Goal: Task Accomplishment & Management: Complete application form

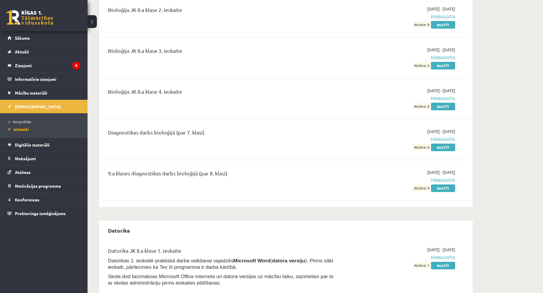
scroll to position [525, 0]
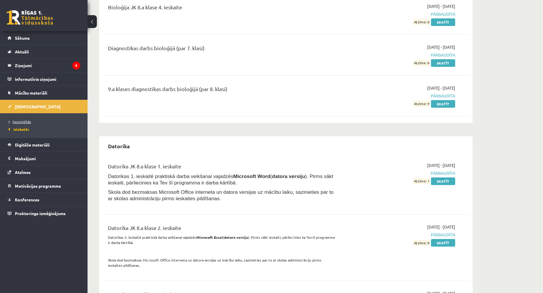
click at [32, 122] on link "Neizpildītās" at bounding box center [45, 121] width 73 height 5
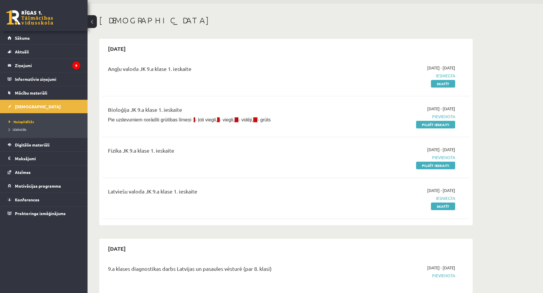
scroll to position [29, 0]
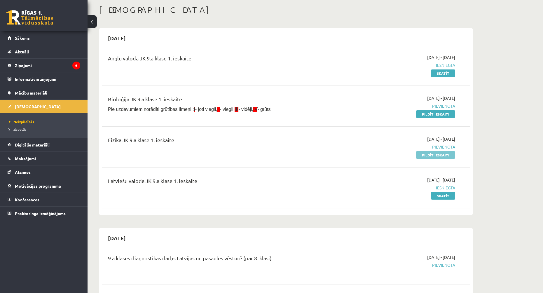
click at [425, 156] on link "Pildīt ieskaiti" at bounding box center [435, 155] width 39 height 8
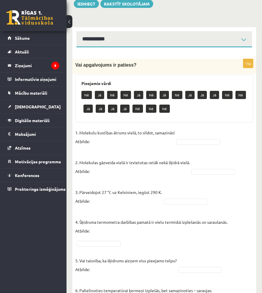
scroll to position [58, 0]
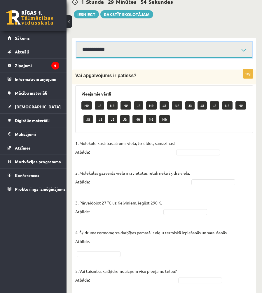
drag, startPoint x: 105, startPoint y: 52, endPoint x: 105, endPoint y: 56, distance: 4.1
click at [105, 52] on select "**********" at bounding box center [164, 50] width 176 height 16
click at [76, 42] on select "**********" at bounding box center [164, 50] width 176 height 16
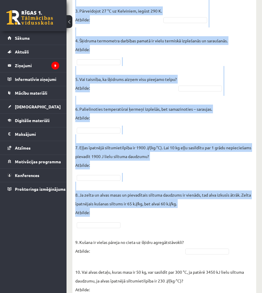
scroll to position [281, 0]
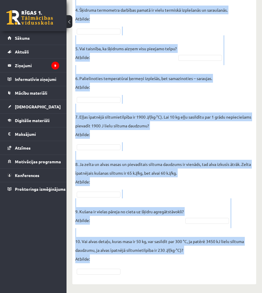
drag, startPoint x: 76, startPoint y: 74, endPoint x: 219, endPoint y: 284, distance: 254.2
click at [219, 284] on div "10p Vai apgalvojums ir patiess? Pieejamie vārdi Nē Nē Jā Nē Jā Nē Nē Jā Jā Jā J…" at bounding box center [164, 59] width 184 height 449
click at [175, 194] on fieldset "1. Molekulu kustības ātrums vielā, to sildot, samazinās! Atbilde: 2. Molekulas …" at bounding box center [164, 95] width 178 height 359
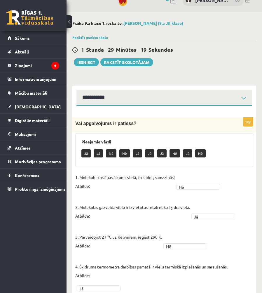
scroll to position [0, 0]
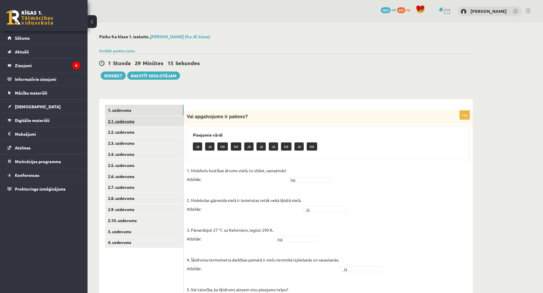
click at [158, 121] on link "2.1. uzdevums" at bounding box center [144, 121] width 79 height 11
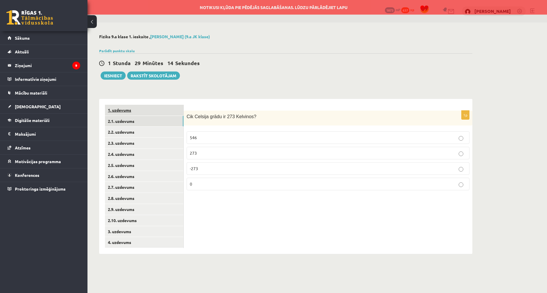
click at [143, 105] on div "1. uzdevums 2.1. uzdevums 2.2. uzdevums 2.3. uzdevums 2.4. uzdevums 2.5. uzdevu…" at bounding box center [141, 176] width 85 height 155
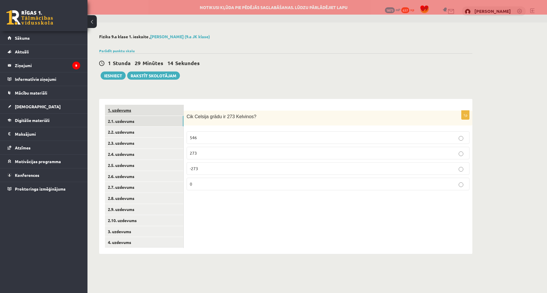
click at [144, 109] on link "1. uzdevums" at bounding box center [144, 110] width 79 height 11
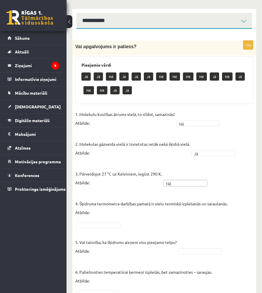
scroll to position [88, 0]
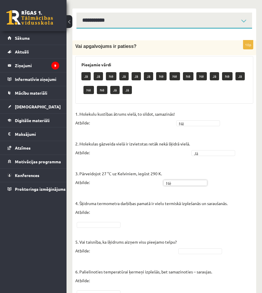
click at [107, 221] on fieldset "1. Molekulu kustības ātrums vielā, to sildot, samazinās! Atbilde: Nē ** 2. Mole…" at bounding box center [164, 288] width 178 height 359
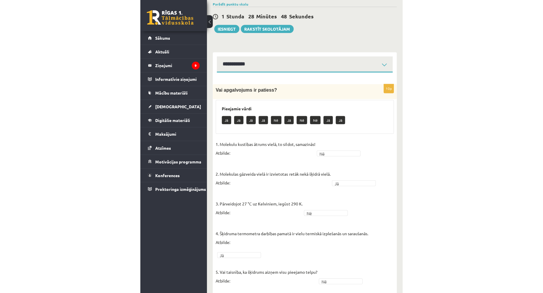
scroll to position [0, 0]
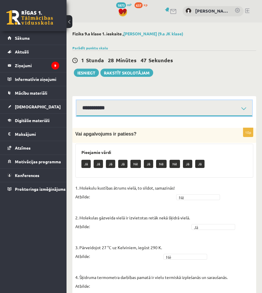
click at [106, 107] on select "**********" at bounding box center [164, 108] width 176 height 16
click at [109, 111] on select "**********" at bounding box center [164, 108] width 176 height 16
click at [76, 100] on select "**********" at bounding box center [164, 108] width 176 height 16
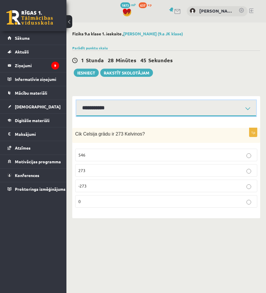
click at [115, 106] on select "**********" at bounding box center [166, 108] width 180 height 16
click at [76, 100] on select "**********" at bounding box center [166, 108] width 180 height 16
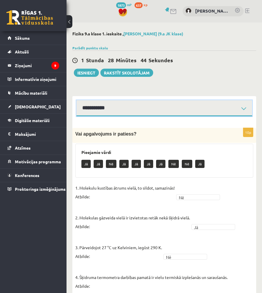
click at [109, 112] on select "**********" at bounding box center [164, 108] width 176 height 16
click at [76, 100] on select "**********" at bounding box center [164, 108] width 176 height 16
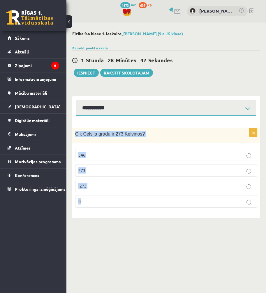
drag, startPoint x: 75, startPoint y: 132, endPoint x: 135, endPoint y: 210, distance: 98.2
click at [135, 210] on div "1p Cik Celsija grādu ir 273 Kelvinos? 546 273 -273 0" at bounding box center [166, 170] width 188 height 84
click at [118, 246] on body "0 Dāvanas 1873 mP 637 xp Ingvars Gailis Sākums Aktuāli Kā mācīties eSKOLĀ Konta…" at bounding box center [133, 146] width 266 height 293
click at [112, 204] on p "0" at bounding box center [167, 201] width 176 height 6
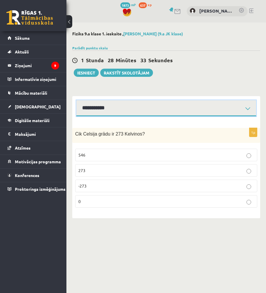
click at [107, 103] on select "**********" at bounding box center [166, 108] width 180 height 16
click at [76, 100] on select "**********" at bounding box center [166, 108] width 180 height 16
click at [103, 116] on select "**********" at bounding box center [166, 108] width 180 height 16
click at [76, 100] on select "**********" at bounding box center [166, 108] width 180 height 16
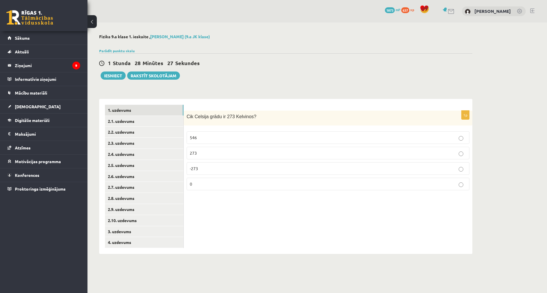
click at [209, 185] on p "0" at bounding box center [328, 184] width 277 height 6
click at [160, 121] on link "2.1. uzdevums" at bounding box center [144, 121] width 79 height 11
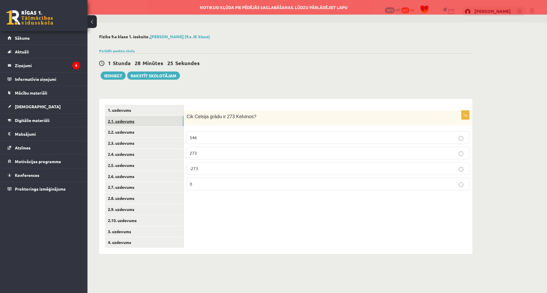
click at [166, 117] on link "2.1. uzdevums" at bounding box center [144, 121] width 79 height 11
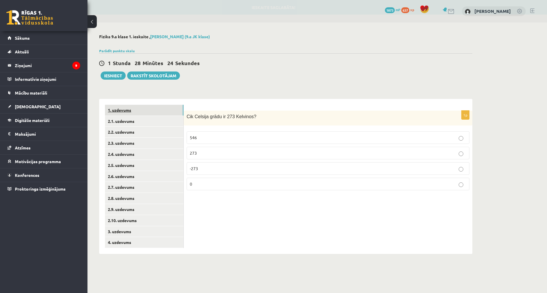
click at [163, 113] on link "1. uzdevums" at bounding box center [144, 110] width 79 height 11
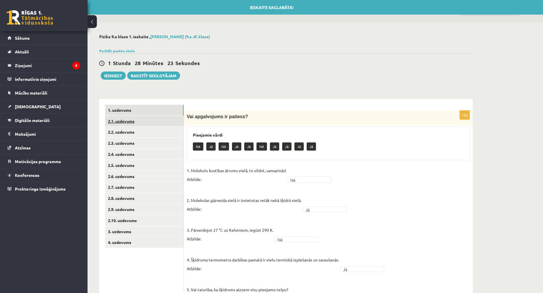
click at [164, 121] on link "2.1. uzdevums" at bounding box center [144, 121] width 79 height 11
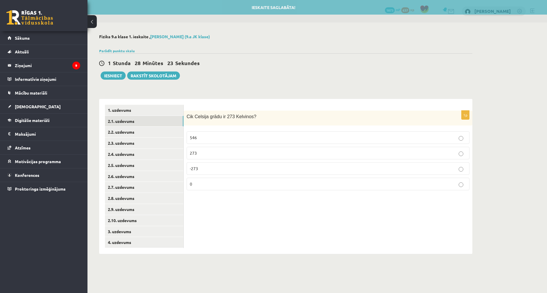
click at [230, 183] on p "0" at bounding box center [328, 184] width 277 height 6
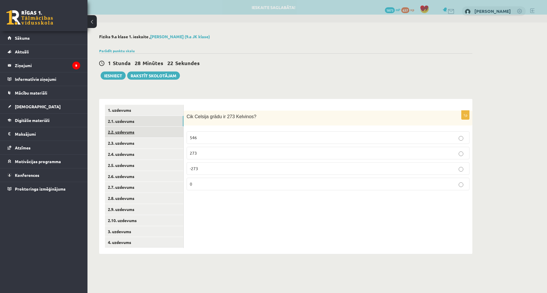
click at [169, 132] on link "2.2. uzdevums" at bounding box center [144, 132] width 79 height 11
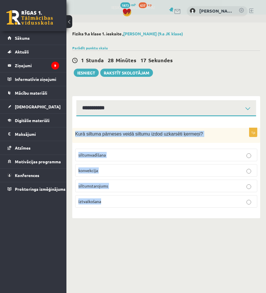
drag, startPoint x: 128, startPoint y: 147, endPoint x: 175, endPoint y: 202, distance: 72.2
click at [175, 202] on div "1p Kurā siltuma pārneses veidā siltumu izdod uzkarsēti ķermeņi? siltumvadīšana …" at bounding box center [166, 170] width 188 height 84
copy div "Kurā siltuma pārneses veidā siltumu izdod uzkarsēti ķermeņi? siltumvadīšana kon…"
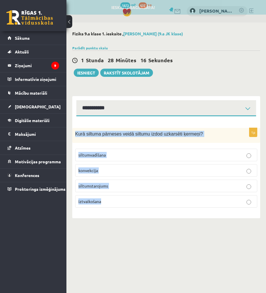
click at [136, 254] on body "0 Dāvanas 1873 mP 637 xp Ingvars Gailis Sākums Aktuāli Kā mācīties eSKOLĀ Konta…" at bounding box center [133, 146] width 266 height 293
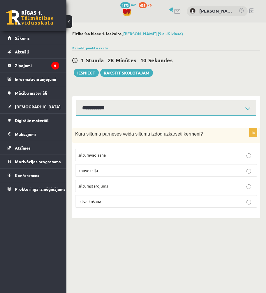
click at [151, 182] on label "siltumstarojums" at bounding box center [166, 185] width 182 height 13
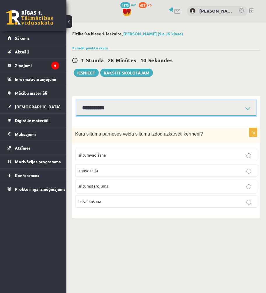
drag, startPoint x: 91, startPoint y: 111, endPoint x: 91, endPoint y: 116, distance: 5.0
click at [91, 111] on select "**********" at bounding box center [166, 108] width 180 height 16
click at [76, 100] on select "**********" at bounding box center [166, 108] width 180 height 16
click at [90, 109] on select "**********" at bounding box center [166, 108] width 180 height 16
click at [76, 100] on select "**********" at bounding box center [166, 108] width 180 height 16
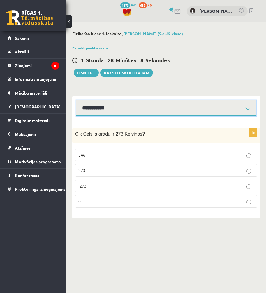
click at [99, 109] on select "**********" at bounding box center [166, 108] width 180 height 16
click at [76, 100] on select "**********" at bounding box center [166, 108] width 180 height 16
click at [104, 112] on select "**********" at bounding box center [166, 108] width 180 height 16
click at [76, 100] on select "**********" at bounding box center [166, 108] width 180 height 16
drag, startPoint x: 93, startPoint y: 106, endPoint x: 92, endPoint y: 116, distance: 10.3
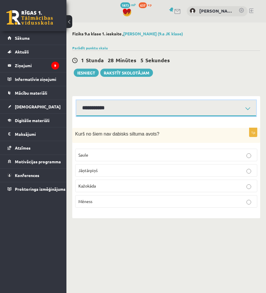
click at [93, 107] on select "**********" at bounding box center [166, 108] width 180 height 16
click at [76, 100] on select "**********" at bounding box center [166, 108] width 180 height 16
drag, startPoint x: 99, startPoint y: 111, endPoint x: 97, endPoint y: 116, distance: 4.9
click at [99, 111] on select "**********" at bounding box center [166, 108] width 180 height 16
click at [76, 100] on select "**********" at bounding box center [166, 108] width 180 height 16
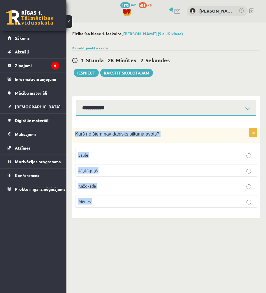
drag, startPoint x: 73, startPoint y: 133, endPoint x: 130, endPoint y: 209, distance: 95.3
click at [130, 209] on div "1p Kurš no šiem nav dabisks siltuma avots? Saule Jāņtārpiņš Kažokāda Mēness" at bounding box center [166, 170] width 188 height 84
copy div "Kurš no šiem nav dabisks siltuma avots? Saule Jāņtārpiņš Kažokāda Mēness"
click at [145, 248] on body "0 Dāvanas 1873 mP 637 xp Ingvars Gailis Sākums Aktuāli Kā mācīties eSKOLĀ Konta…" at bounding box center [133, 146] width 266 height 293
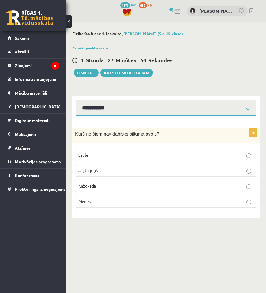
click at [152, 187] on p "Kažokāda" at bounding box center [167, 186] width 176 height 6
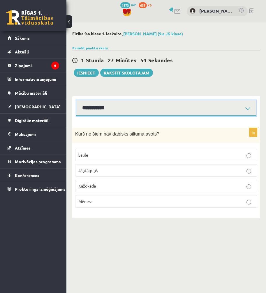
click at [124, 109] on select "**********" at bounding box center [166, 108] width 180 height 16
click at [76, 100] on select "**********" at bounding box center [166, 108] width 180 height 16
drag, startPoint x: 117, startPoint y: 109, endPoint x: 117, endPoint y: 116, distance: 6.4
click at [117, 109] on select "**********" at bounding box center [166, 108] width 180 height 16
click at [76, 100] on select "**********" at bounding box center [166, 108] width 180 height 16
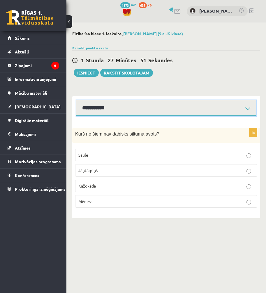
click at [113, 108] on select "**********" at bounding box center [166, 108] width 180 height 16
click at [76, 100] on select "**********" at bounding box center [166, 108] width 180 height 16
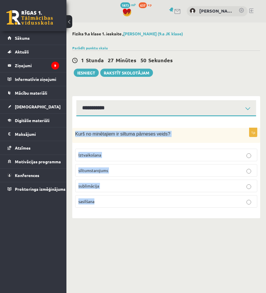
drag, startPoint x: 73, startPoint y: 134, endPoint x: 147, endPoint y: 211, distance: 107.1
click at [147, 211] on div "1p Kurš no minētajiem ir siltuma pārneses veids? Iztvaikošana siltumstarojums s…" at bounding box center [166, 170] width 188 height 84
copy div "Kurš no minētajiem ir siltuma pārneses veids? Iztvaikošana siltumstarojums subl…"
click at [116, 224] on div "Fizika 9.a klase 1. ieskaite , Ingvars Gailis (9.a JK klase) Parādīt punktu ska…" at bounding box center [167, 124] width 200 height 204
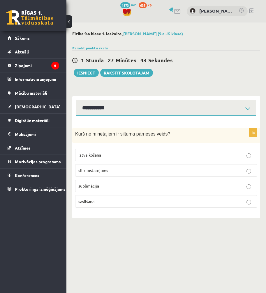
click at [102, 171] on span "siltumstarojums" at bounding box center [94, 170] width 30 height 5
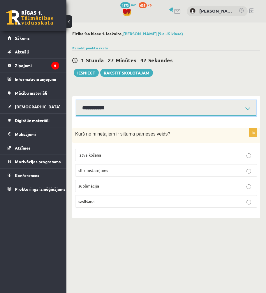
click at [107, 107] on select "**********" at bounding box center [166, 108] width 180 height 16
click at [76, 100] on select "**********" at bounding box center [166, 108] width 180 height 16
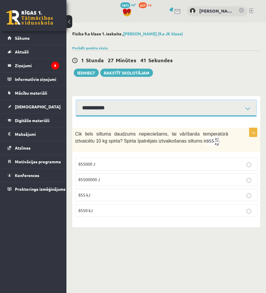
drag, startPoint x: 105, startPoint y: 112, endPoint x: 105, endPoint y: 116, distance: 4.1
click at [105, 112] on select "**********" at bounding box center [166, 108] width 180 height 16
select select "**********"
click at [76, 100] on select "**********" at bounding box center [166, 108] width 180 height 16
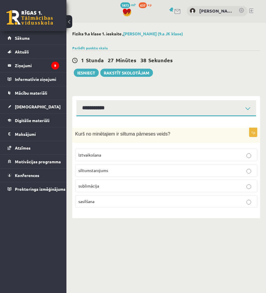
click at [108, 171] on span "siltumstarojums" at bounding box center [94, 170] width 30 height 5
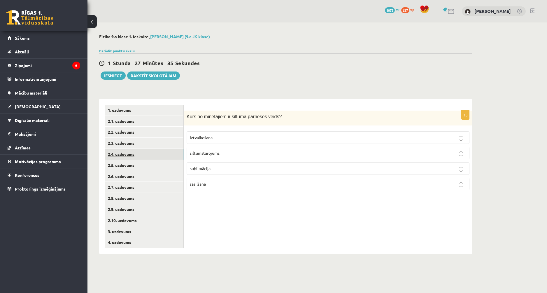
click at [144, 156] on link "2.4. uzdevums" at bounding box center [144, 154] width 79 height 11
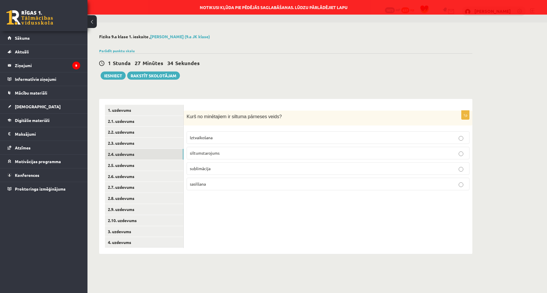
click at [236, 152] on p "siltumstarojums" at bounding box center [328, 153] width 277 height 6
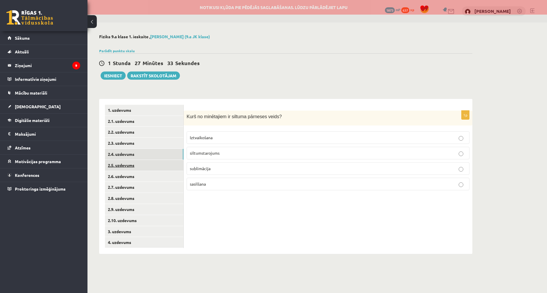
click at [140, 168] on link "2.5. uzdevums" at bounding box center [144, 165] width 79 height 11
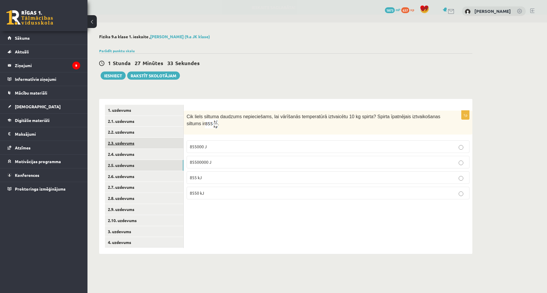
click at [141, 145] on link "2.3. uzdevums" at bounding box center [144, 143] width 79 height 11
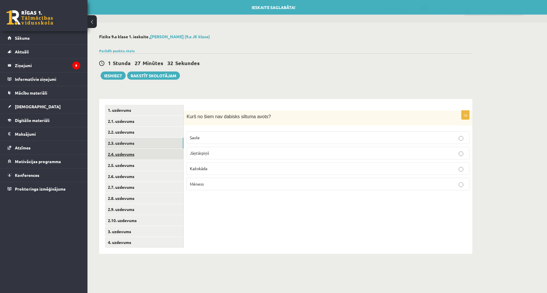
click at [142, 153] on link "2.4. uzdevums" at bounding box center [144, 154] width 79 height 11
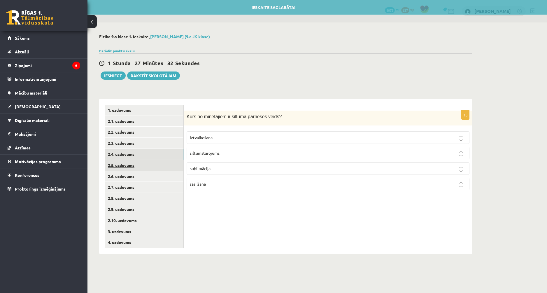
click at [147, 167] on link "2.5. uzdevums" at bounding box center [144, 165] width 79 height 11
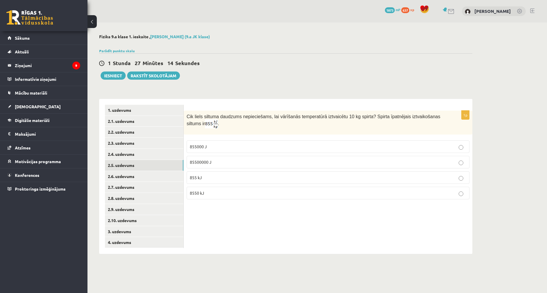
click at [306, 254] on div "Fizika 9.a klase 1. ieskaite , Ingvars Gailis (9.a JK klase) Parādīt punktu ska…" at bounding box center [286, 143] width 397 height 243
click at [215, 191] on p "8550 kJ" at bounding box center [328, 193] width 277 height 6
click at [164, 175] on link "2.6. uzdevums" at bounding box center [144, 176] width 79 height 11
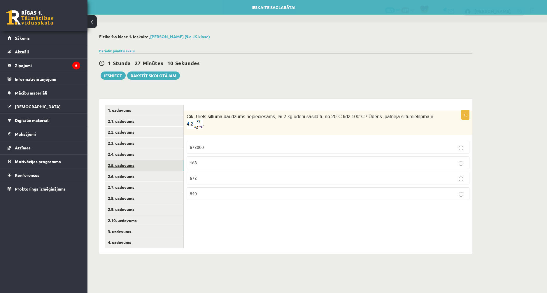
click at [164, 166] on link "2.5. uzdevums" at bounding box center [144, 165] width 79 height 11
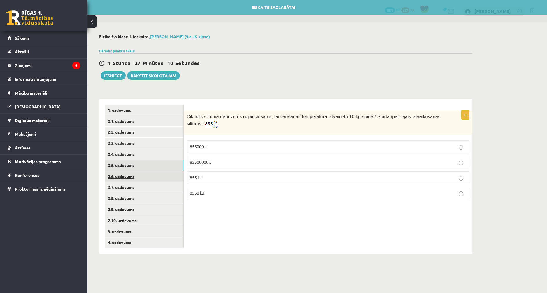
click at [165, 177] on link "2.6. uzdevums" at bounding box center [144, 176] width 79 height 11
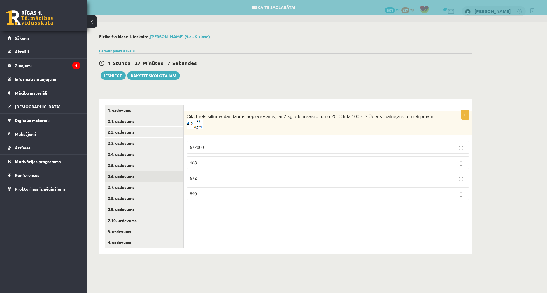
drag, startPoint x: 261, startPoint y: 34, endPoint x: 262, endPoint y: 41, distance: 6.2
click at [261, 34] on h2 "Fizika 9.a klase 1. ieskaite , Ingvars Gailis (9.a JK klase)" at bounding box center [286, 36] width 374 height 5
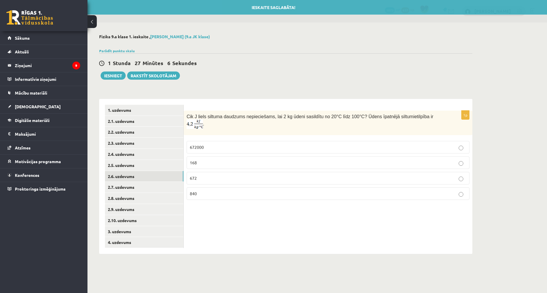
click at [284, 34] on div "Fizika 9.a klase 1. ieskaite , Ingvars Gailis (9.a JK klase) Parādīt punktu ska…" at bounding box center [286, 143] width 397 height 243
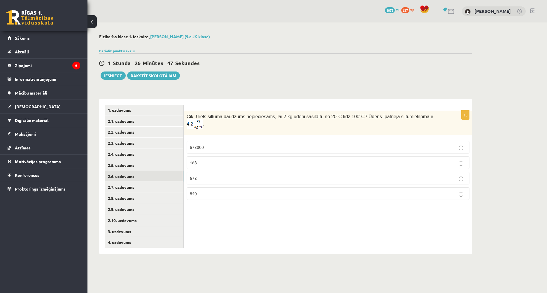
click at [326, 223] on div "1p Cik J liels siltuma daudzums nepieciešams, lai 2 kg ūdeni sasildītu no 20°C …" at bounding box center [328, 176] width 289 height 155
click at [222, 175] on p "672" at bounding box center [328, 178] width 277 height 6
click at [158, 191] on link "2.7. uzdevums" at bounding box center [144, 187] width 79 height 11
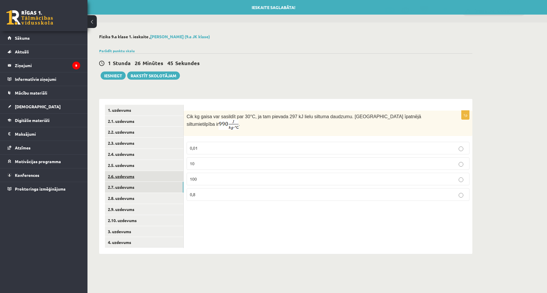
click at [167, 179] on link "2.6. uzdevums" at bounding box center [144, 176] width 79 height 11
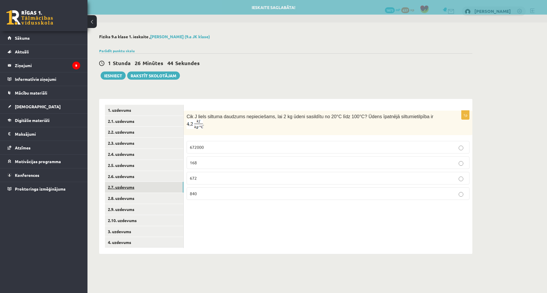
click at [167, 186] on link "2.7. uzdevums" at bounding box center [144, 187] width 79 height 11
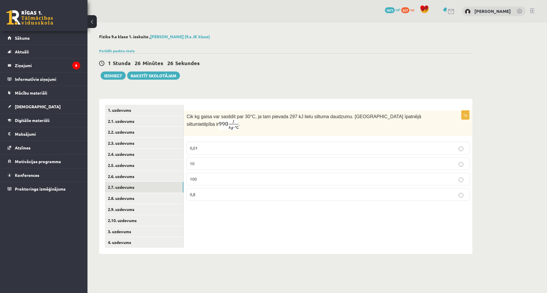
click at [387, 240] on div "1p Cik kg gaisa var sasildīt par 30 °C, ja tam pievada 297 kJ lielu siltuma dau…" at bounding box center [328, 176] width 289 height 155
click at [215, 161] on p "10" at bounding box center [328, 164] width 277 height 6
click at [146, 194] on link "2.8. uzdevums" at bounding box center [144, 198] width 79 height 11
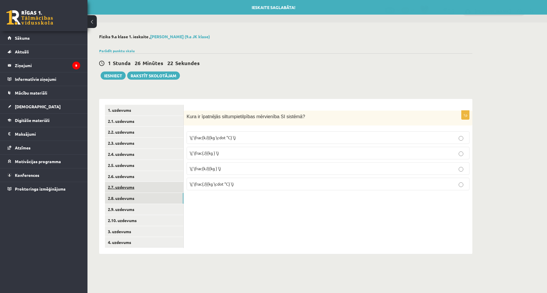
click at [148, 188] on link "2.7. uzdevums" at bounding box center [144, 187] width 79 height 11
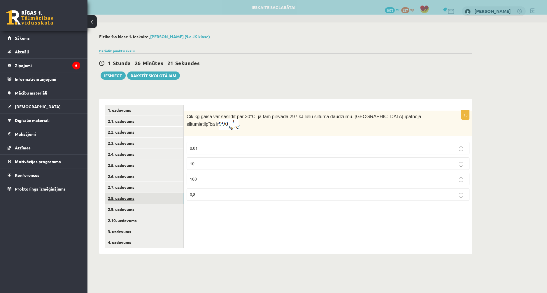
click at [152, 198] on link "2.8. uzdevums" at bounding box center [144, 198] width 79 height 11
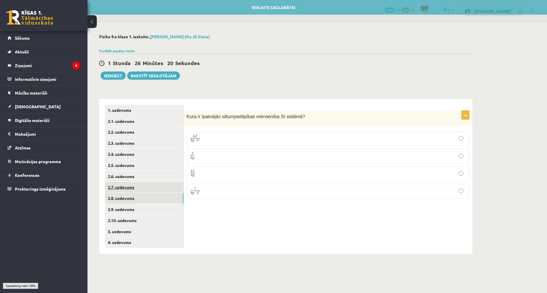
click at [148, 184] on link "2.7. uzdevums" at bounding box center [144, 187] width 79 height 11
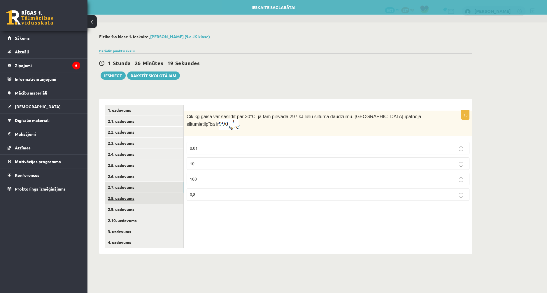
click at [153, 198] on link "2.8. uzdevums" at bounding box center [144, 198] width 79 height 11
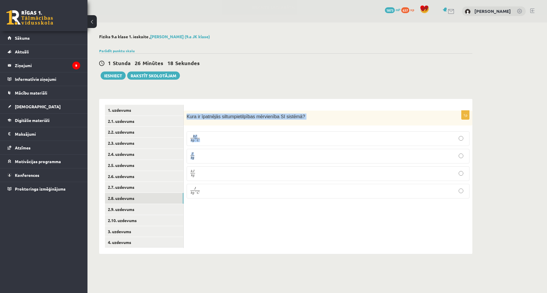
drag, startPoint x: 187, startPoint y: 116, endPoint x: 260, endPoint y: 143, distance: 77.8
click at [261, 145] on div "1p Kura ir īpatnējās siltumpietilpības mērvienība SI sistēmā ? k J k g ⋅ ° C k …" at bounding box center [328, 157] width 289 height 93
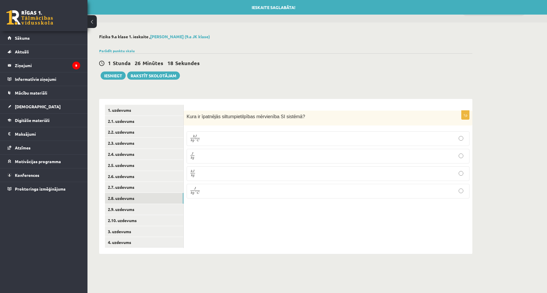
click at [271, 207] on div "1p Kura ir īpatnējās siltumpietilpības mērvienība SI sistēmā ? k J k g ⋅ ° C k …" at bounding box center [328, 176] width 289 height 155
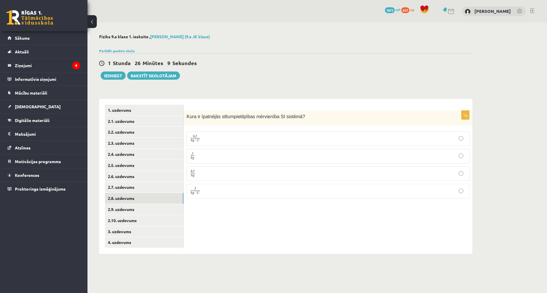
click at [316, 234] on div "1p Kura ir īpatnējās siltumpietilpības mērvienība SI sistēmā ? k J k g ⋅ ° C k …" at bounding box center [328, 176] width 289 height 155
click at [223, 192] on p "J k g ⋅ ° C J k g ⋅ ° C" at bounding box center [328, 191] width 277 height 8
click at [165, 211] on link "2.9. uzdevums" at bounding box center [144, 209] width 79 height 11
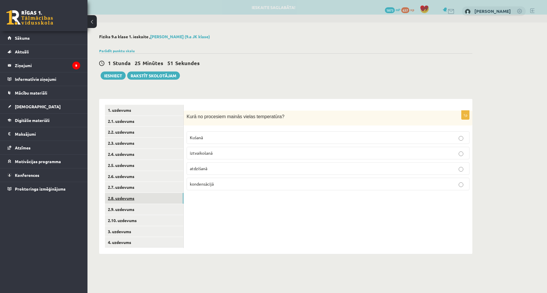
click at [170, 194] on link "2.8. uzdevums" at bounding box center [144, 198] width 79 height 11
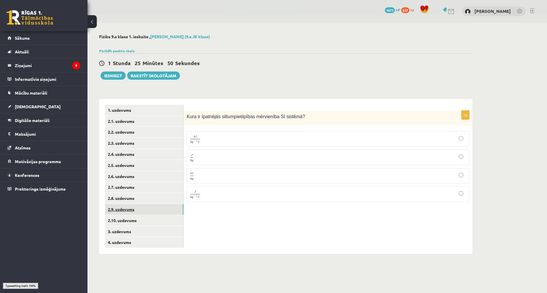
click at [162, 210] on link "2.9. uzdevums" at bounding box center [144, 209] width 79 height 11
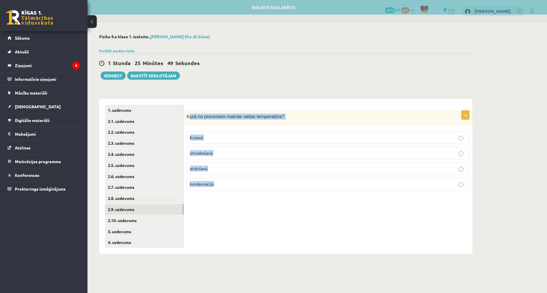
drag, startPoint x: 216, startPoint y: 128, endPoint x: 259, endPoint y: 194, distance: 78.3
click at [259, 194] on div "1p Kurā no procesiem mainās vielas temperatūra? Kušanā iztvaikošanā atdzišanā k…" at bounding box center [328, 153] width 289 height 84
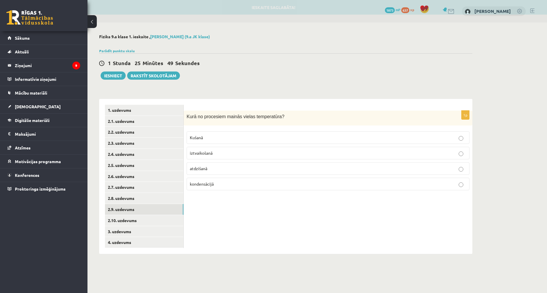
click at [254, 205] on div "1p Kurā no procesiem mainās vielas temperatūra? Kušanā iztvaikošanā atdzišanā k…" at bounding box center [328, 176] width 289 height 155
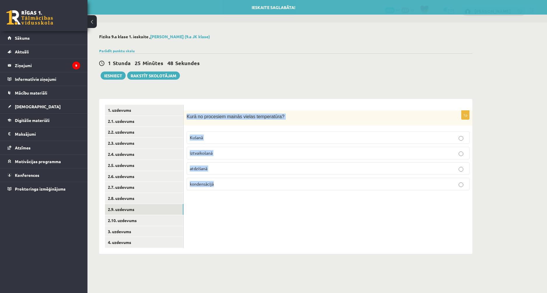
drag, startPoint x: 186, startPoint y: 117, endPoint x: 241, endPoint y: 198, distance: 97.7
click at [241, 198] on div "1p Kurā no procesiem mainās vielas temperatūra? Kušanā iztvaikošanā atdzišanā k…" at bounding box center [328, 176] width 289 height 155
copy div "Kurā no procesiem mainās vielas temperatūra? Kušanā iztvaikošanā atdzišanā kond…"
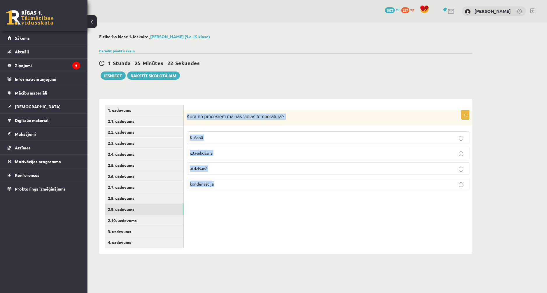
click at [330, 84] on div "Fizika 9.a klase 1. ieskaite , Ingvars Gailis (9.a JK klase) Parādīt punktu ska…" at bounding box center [286, 143] width 397 height 243
click at [242, 167] on p "atdzišanā" at bounding box center [328, 168] width 277 height 6
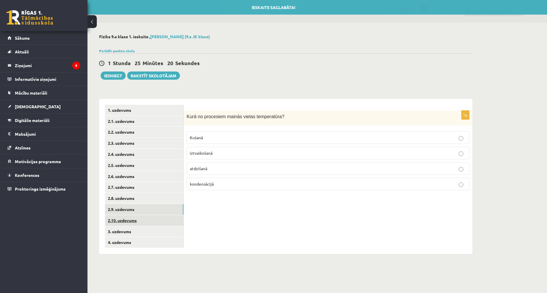
click at [161, 220] on link "2.10. uzdevums" at bounding box center [144, 220] width 79 height 11
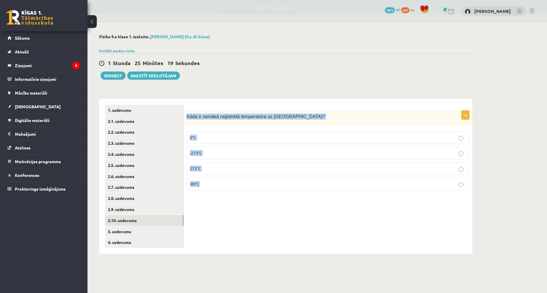
drag, startPoint x: 186, startPoint y: 117, endPoint x: 229, endPoint y: 189, distance: 83.6
click at [229, 189] on div "1p Kāda ir zemākā reģistrētā temperatūra uz Zemes? 0°C -273°C 273°C -89°C" at bounding box center [328, 153] width 289 height 84
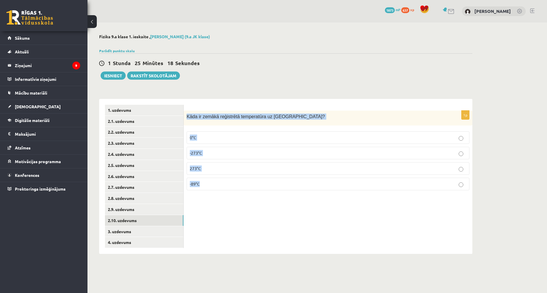
copy div "Kāda ir zemākā reģistrētā temperatūra uz Zemes? 0°C -273°C 273°C -89°C"
drag, startPoint x: 311, startPoint y: 210, endPoint x: 302, endPoint y: 207, distance: 8.7
click at [311, 210] on div "1p Kāda ir zemākā reģistrētā temperatūra uz Zemes? 0°C -273°C 273°C -89°C" at bounding box center [328, 176] width 289 height 155
click at [233, 184] on p "-89°C" at bounding box center [328, 184] width 277 height 6
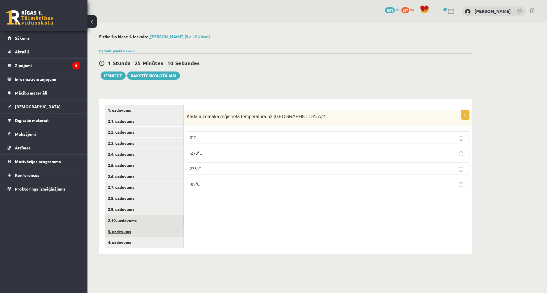
click at [172, 230] on link "3. uzdevums" at bounding box center [144, 231] width 79 height 11
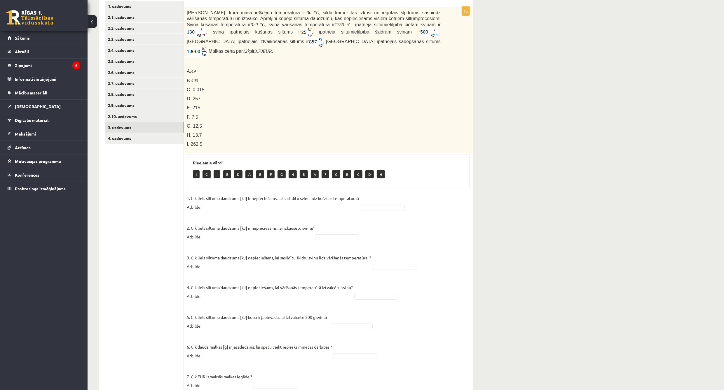
scroll to position [106, 0]
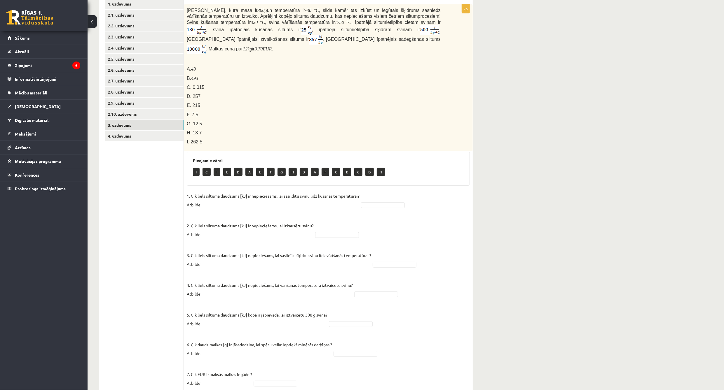
click at [543, 179] on div "Fizika 9.a klase 1. ieskaite , Ingvars Gailis (9.a JK klase) Parādīt punktu ska…" at bounding box center [406, 164] width 636 height 496
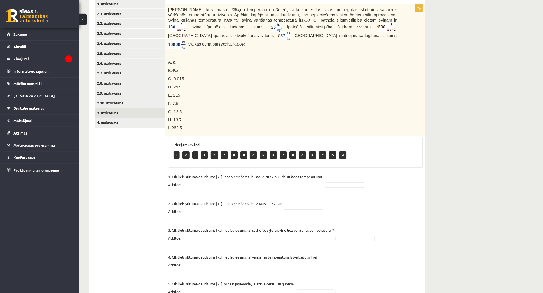
scroll to position [106, 0]
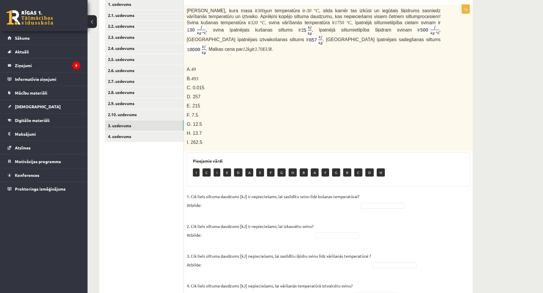
click at [453, 135] on div "Svina klucīti, kura masa ir 300 g un temperatūra ir - 30 ° C , silda kamēr tas …" at bounding box center [328, 78] width 289 height 147
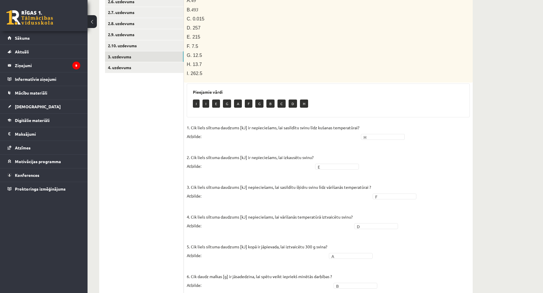
scroll to position [132, 0]
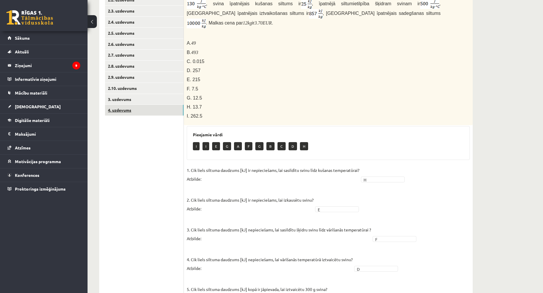
click at [144, 114] on link "4. uzdevums" at bounding box center [144, 110] width 79 height 11
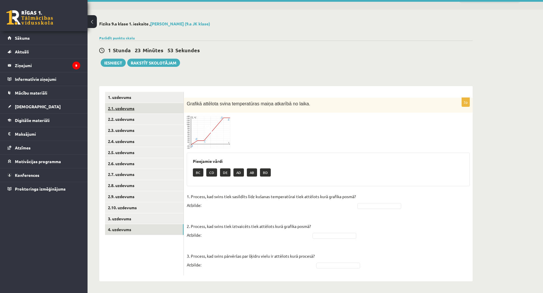
scroll to position [0, 0]
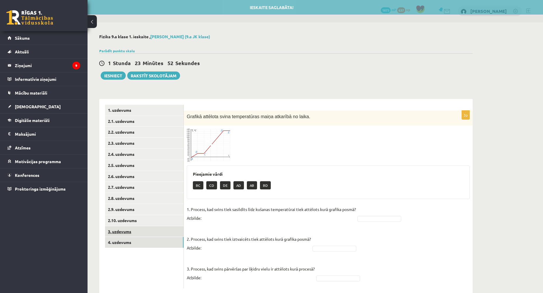
click at [134, 232] on link "3. uzdevums" at bounding box center [144, 231] width 79 height 11
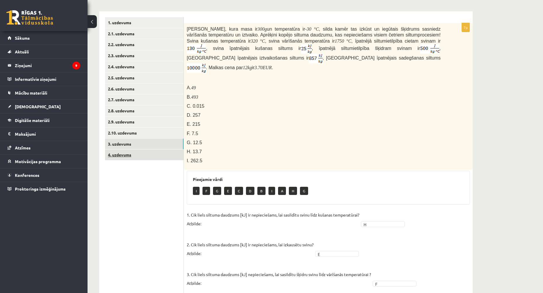
click at [145, 152] on link "4. uzdevums" at bounding box center [144, 154] width 79 height 11
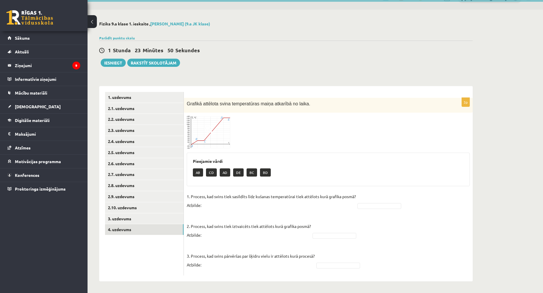
scroll to position [13, 0]
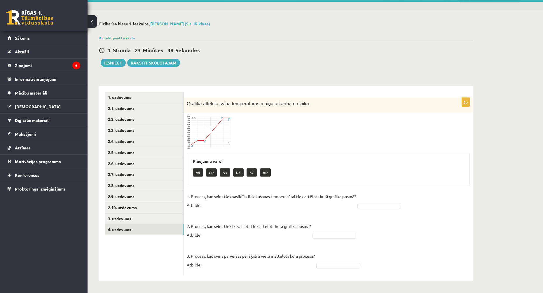
click at [219, 122] on img at bounding box center [209, 132] width 44 height 33
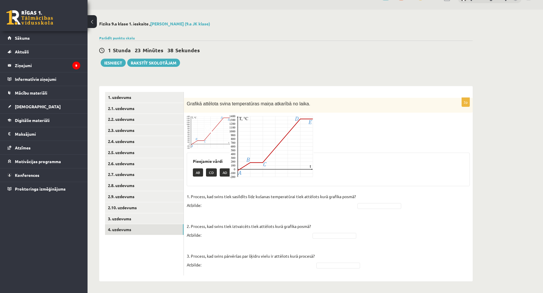
click at [226, 71] on div at bounding box center [271, 146] width 543 height 293
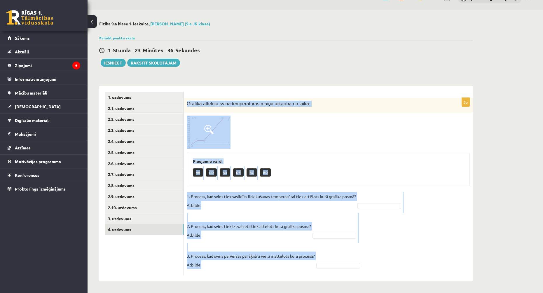
drag, startPoint x: 186, startPoint y: 102, endPoint x: 368, endPoint y: 265, distance: 244.3
click at [368, 265] on div "3p Grafikā attēlota svina temperatūras maiņa atkarībā no laika. Pieejamie vārdi…" at bounding box center [328, 187] width 289 height 178
copy div "Grafikā attēlota svina temperatūras maiņa atkarībā no laika. Pieejamie vārdi AB…"
drag, startPoint x: 399, startPoint y: 154, endPoint x: 383, endPoint y: 151, distance: 16.9
click at [399, 154] on div "Pieejamie vārdi AB CD AD DE BC BD" at bounding box center [328, 170] width 283 height 34
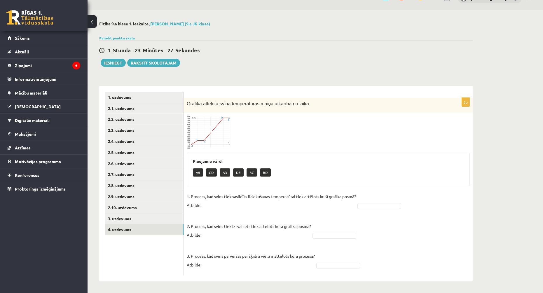
click at [201, 130] on img at bounding box center [209, 132] width 44 height 33
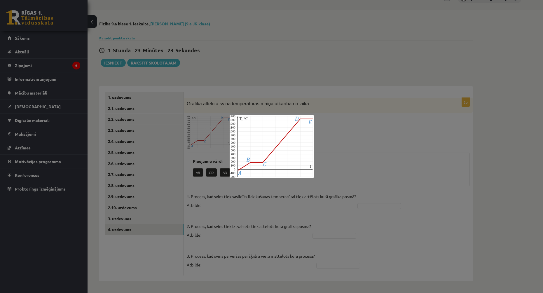
click at [389, 177] on div at bounding box center [271, 146] width 543 height 293
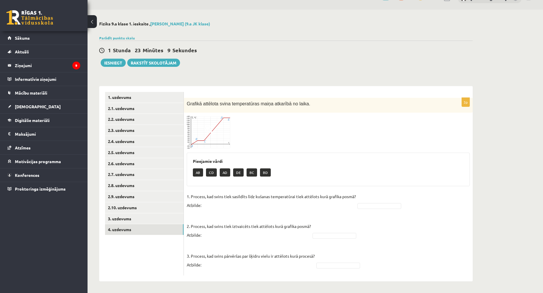
click at [317, 163] on h3 "Pieejamie vārdi" at bounding box center [328, 161] width 271 height 5
click at [322, 230] on fieldset "1. Process, kad svins tiek sasildīts līdz kušanas temperatūrai tiek attēlots ku…" at bounding box center [328, 232] width 283 height 81
click at [403, 243] on fieldset "1. Process, kad svins tiek sasildīts līdz kušanas temperatūrai tiek attēlots ku…" at bounding box center [328, 232] width 283 height 81
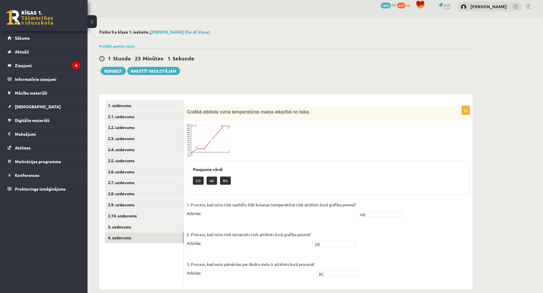
scroll to position [0, 0]
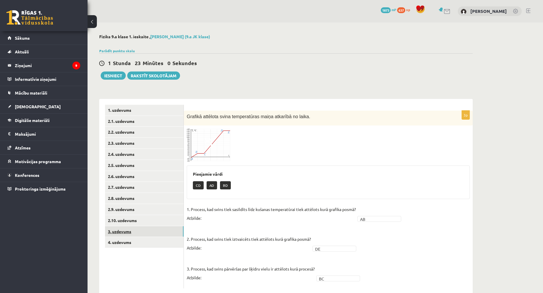
click at [156, 231] on link "3. uzdevums" at bounding box center [144, 231] width 79 height 11
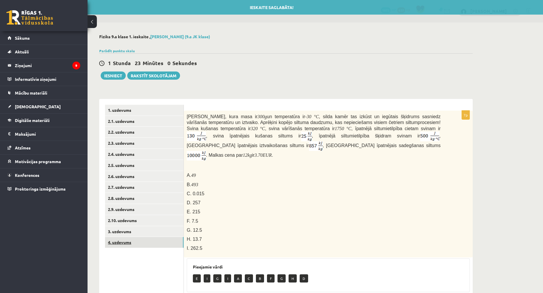
click at [156, 240] on link "4. uzdevums" at bounding box center [144, 242] width 79 height 11
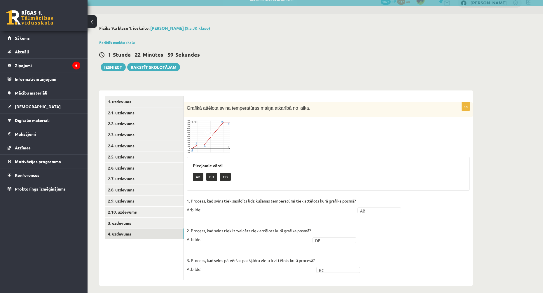
scroll to position [13, 0]
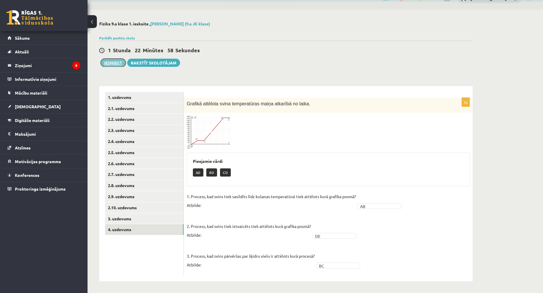
click at [110, 62] on button "Iesniegt" at bounding box center [113, 63] width 25 height 8
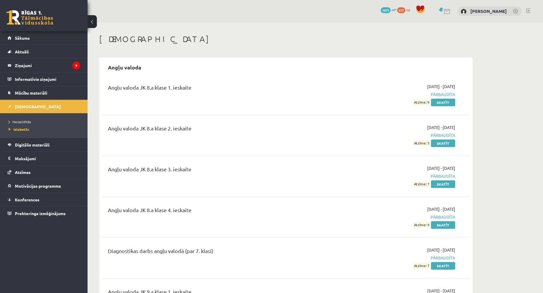
click at [23, 117] on ul "Neizpildītās Izlabotās" at bounding box center [44, 125] width 88 height 25
click at [25, 123] on span "Neizpildītās" at bounding box center [20, 121] width 22 height 5
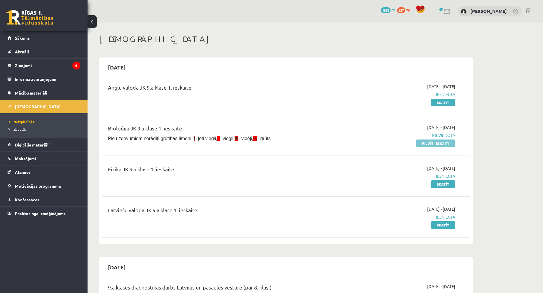
click at [433, 144] on link "Pildīt ieskaiti" at bounding box center [435, 143] width 39 height 8
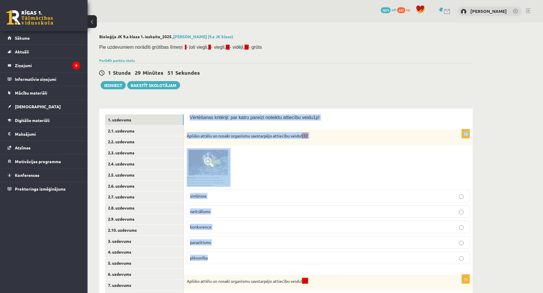
drag, startPoint x: 190, startPoint y: 116, endPoint x: 319, endPoint y: 257, distance: 191.7
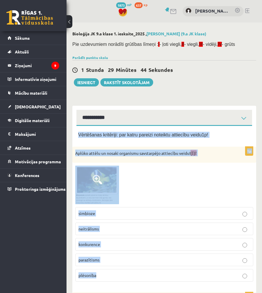
click at [171, 169] on div at bounding box center [164, 184] width 178 height 39
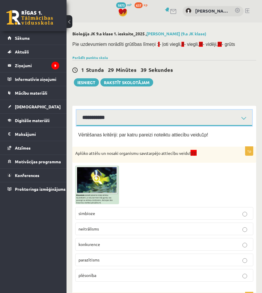
click at [126, 121] on select "**********" at bounding box center [164, 118] width 176 height 16
click at [76, 110] on select "**********" at bounding box center [164, 118] width 176 height 16
click at [96, 184] on span at bounding box center [97, 179] width 9 height 9
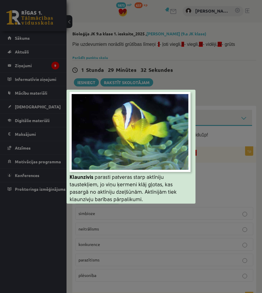
click at [227, 146] on div at bounding box center [131, 146] width 262 height 293
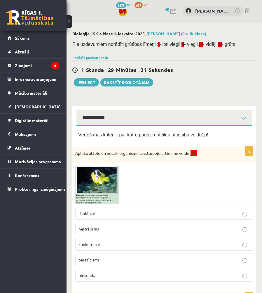
click at [97, 186] on img at bounding box center [97, 184] width 44 height 39
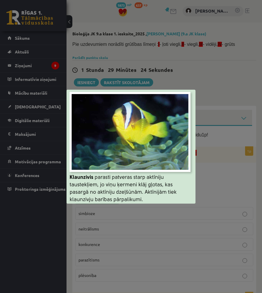
click at [230, 178] on div at bounding box center [131, 146] width 262 height 293
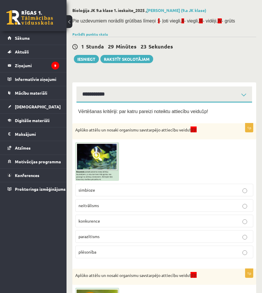
scroll to position [58, 0]
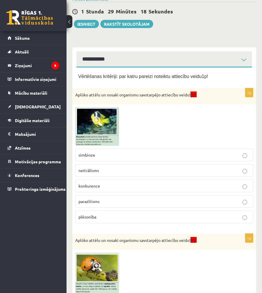
click at [102, 272] on img at bounding box center [97, 272] width 44 height 41
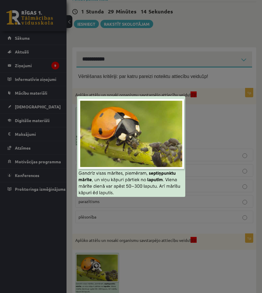
click at [223, 157] on div at bounding box center [131, 146] width 262 height 293
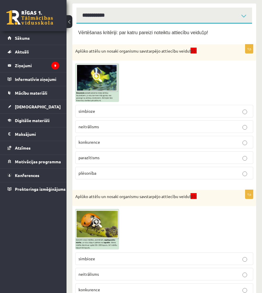
scroll to position [117, 0]
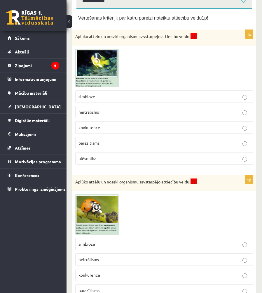
click at [102, 99] on p "simbioze" at bounding box center [165, 96] width 172 height 6
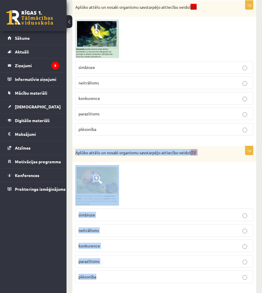
scroll to position [175, 0]
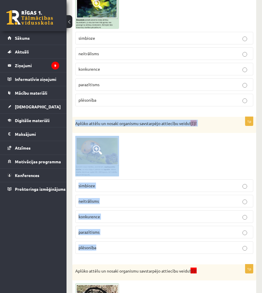
drag, startPoint x: 76, startPoint y: 150, endPoint x: 120, endPoint y: 248, distance: 107.2
click at [120, 248] on div "1p Aplūko attēlu un nosaki organismu savstarpējo attiecību veidu! (I)! simbioze…" at bounding box center [164, 188] width 184 height 142
copy div "Aplūko attēlu un nosaki organismu savstarpējo attiecību veidu! (I)! simbioze ne…"
click at [73, 214] on div "1p Aplūko attēlu un nosaki organismu savstarpējo attiecību veidu! (I)! simbioze…" at bounding box center [164, 188] width 184 height 142
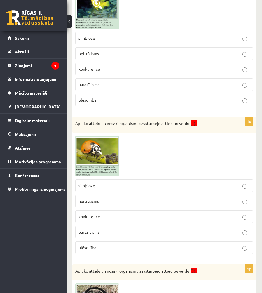
click at [101, 245] on p "plēsonība" at bounding box center [165, 247] width 172 height 6
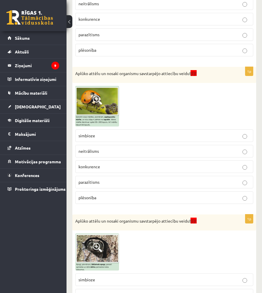
scroll to position [292, 0]
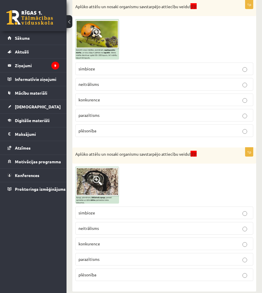
click at [97, 186] on img at bounding box center [97, 184] width 44 height 37
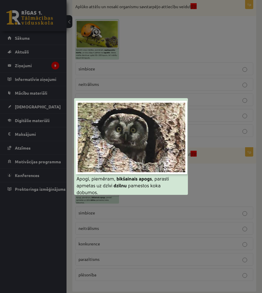
click at [222, 172] on div at bounding box center [131, 146] width 262 height 293
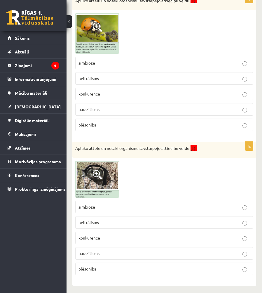
scroll to position [299, 0]
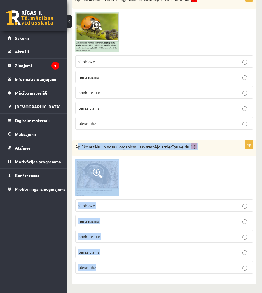
drag, startPoint x: 81, startPoint y: 142, endPoint x: 143, endPoint y: 275, distance: 147.3
click at [143, 275] on div "1p Aplūko attēlu un nosaki organismu savstarpējo attiecību veidu! (I)! simbioze…" at bounding box center [164, 209] width 184 height 138
copy div "plūko attēlu un nosaki organismu savstarpējo attiecību veidu! (I)! simbioze nei…"
click at [182, 193] on div at bounding box center [164, 177] width 178 height 37
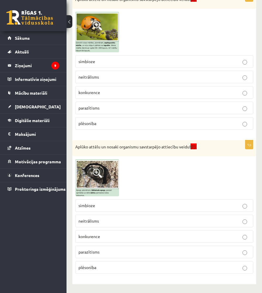
click at [105, 217] on label "neitrālisms" at bounding box center [164, 220] width 178 height 13
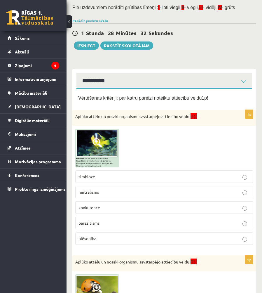
scroll to position [0, 0]
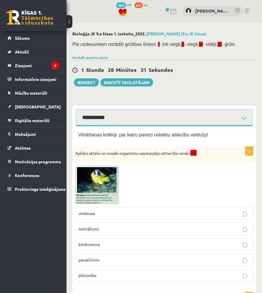
click at [108, 120] on select "**********" at bounding box center [164, 118] width 176 height 16
click at [102, 118] on select "**********" at bounding box center [164, 118] width 176 height 16
click at [76, 110] on select "**********" at bounding box center [164, 118] width 176 height 16
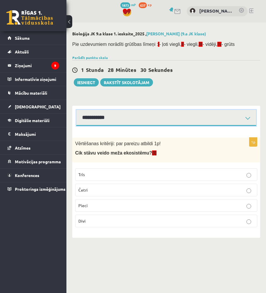
drag, startPoint x: 102, startPoint y: 115, endPoint x: 102, endPoint y: 120, distance: 4.7
click at [102, 115] on select "**********" at bounding box center [166, 118] width 180 height 16
select select "**********"
click at [76, 110] on select "**********" at bounding box center [166, 118] width 180 height 16
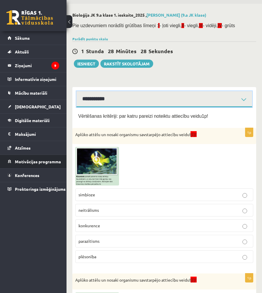
scroll to position [29, 0]
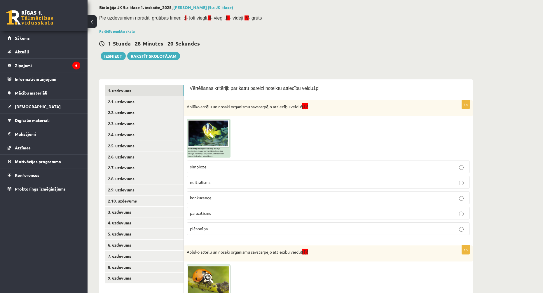
click at [220, 170] on p "simbioze" at bounding box center [328, 167] width 277 height 6
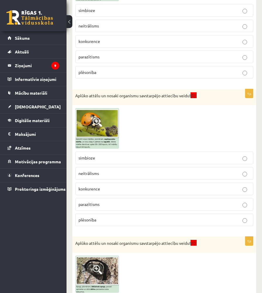
scroll to position [204, 0]
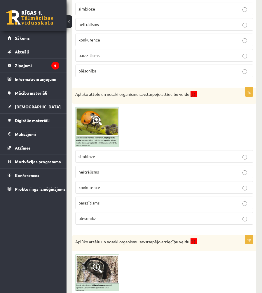
click at [89, 216] on span "plēsonība" at bounding box center [88, 217] width 18 height 5
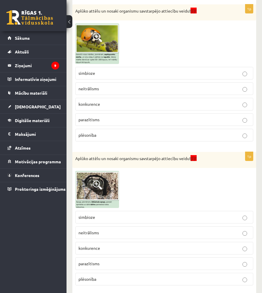
scroll to position [292, 0]
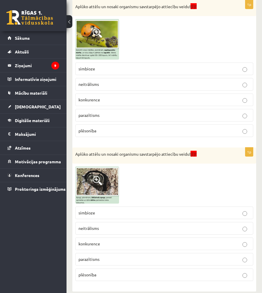
click at [122, 231] on p "neitrālisms" at bounding box center [165, 228] width 172 height 6
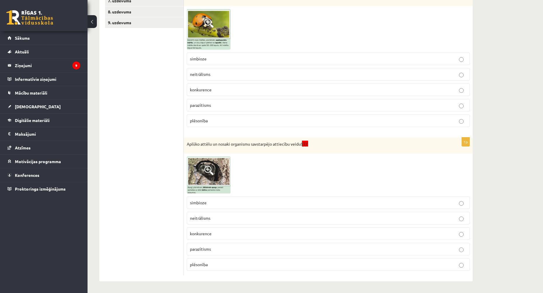
click at [146, 140] on ul "1. uzdevums 2.1. uzdevums 2.2. uzdevums 2.3. uzdevums 2.4. uzdevums 2.5. uzdevu…" at bounding box center [144, 53] width 79 height 446
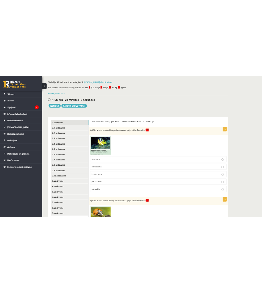
scroll to position [22, 0]
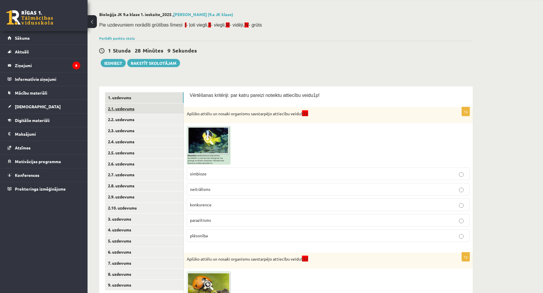
click at [144, 107] on link "2.1. uzdevums" at bounding box center [144, 108] width 79 height 11
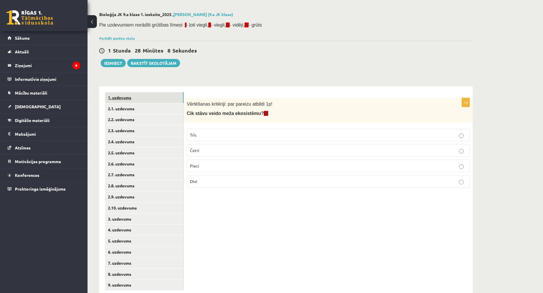
click at [145, 98] on link "1. uzdevums" at bounding box center [144, 97] width 79 height 11
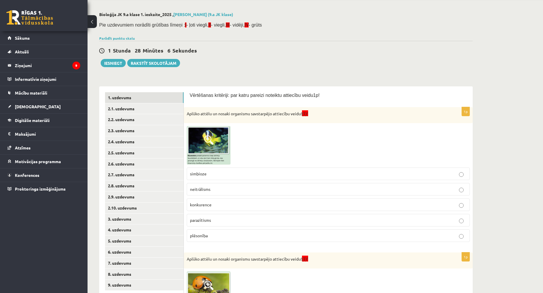
click at [269, 193] on label "neitrālisms" at bounding box center [328, 189] width 283 height 13
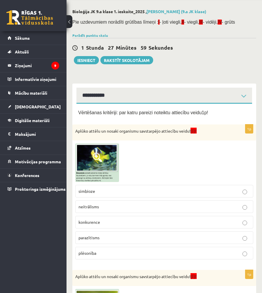
click at [111, 190] on p "simbioze" at bounding box center [165, 191] width 172 height 6
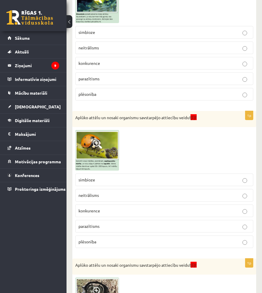
scroll to position [197, 0]
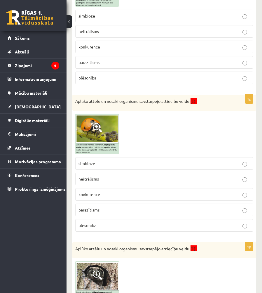
click at [113, 223] on p "plēsonība" at bounding box center [165, 225] width 172 height 6
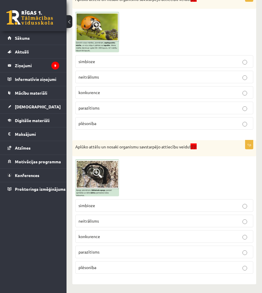
click at [107, 222] on p "neitrālisms" at bounding box center [165, 221] width 172 height 6
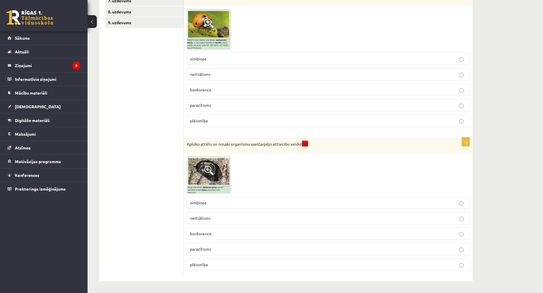
click at [157, 123] on ul "1. uzdevums 2.1. uzdevums 2.2. uzdevums 2.3. uzdevums 2.4. uzdevums 2.5. uzdevu…" at bounding box center [144, 53] width 79 height 446
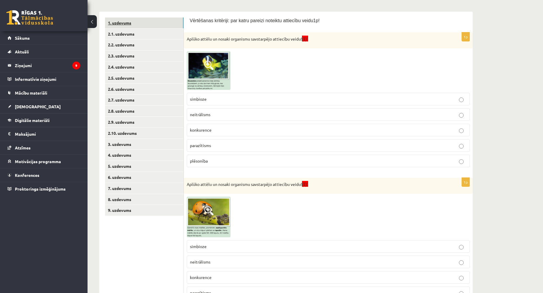
scroll to position [22, 0]
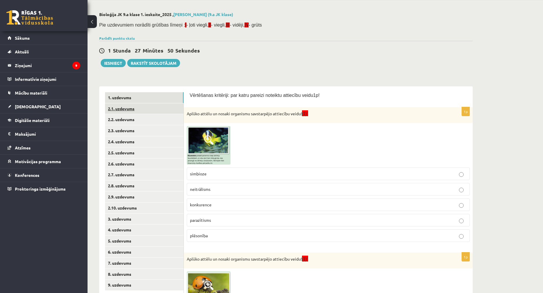
click at [138, 113] on link "2.1. uzdevums" at bounding box center [144, 108] width 79 height 11
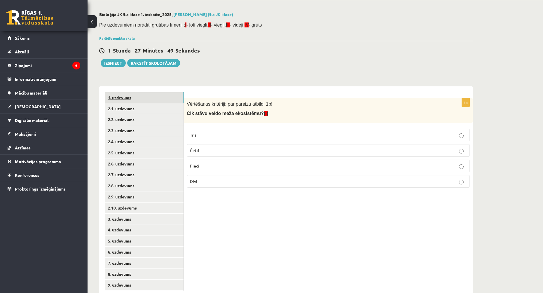
click at [142, 98] on link "1. uzdevums" at bounding box center [144, 97] width 79 height 11
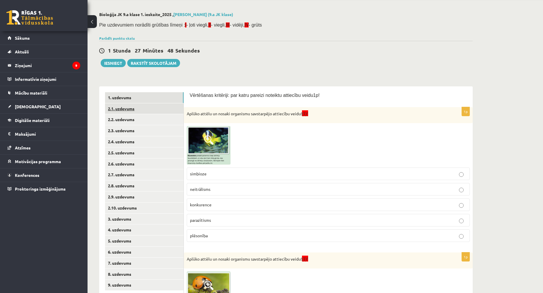
click at [140, 109] on link "2.1. uzdevums" at bounding box center [144, 108] width 79 height 11
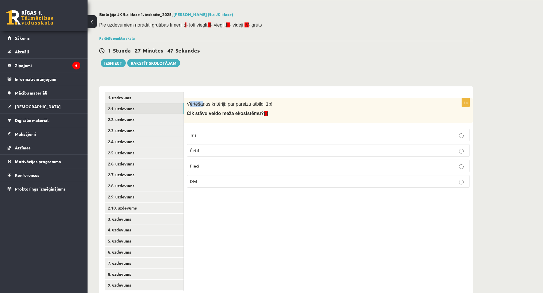
drag, startPoint x: 190, startPoint y: 103, endPoint x: 200, endPoint y: 105, distance: 10.7
click at [200, 105] on span "Vērtēšanas kritēriji: par pareizu atbildi 1p!" at bounding box center [230, 104] width 86 height 5
click at [298, 93] on form "1p Vērtēšanas kritēriji: par pareizu atbildi 1p! Cik stāvu veido meža ekosistēm…" at bounding box center [328, 142] width 277 height 100
drag, startPoint x: 186, startPoint y: 104, endPoint x: 287, endPoint y: 200, distance: 139.5
click at [287, 200] on div "1p Vērtēšanas kritēriji: par pareizu atbildi 1p! Cik stāvu veido meža ekosistēm…" at bounding box center [328, 191] width 289 height 210
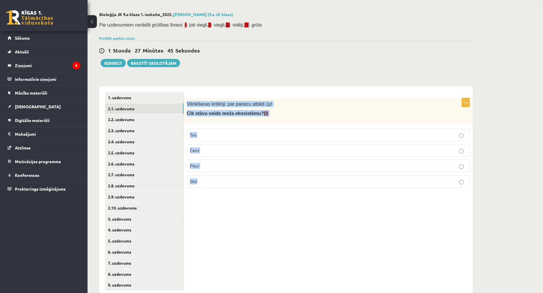
copy div "Vērtēšanas kritēriji: par pareizu atbildi 1p! Cik stāvu veido meža ekosistēmu? …"
click at [334, 225] on div "1p Vērtēšanas kritēriji: par pareizu atbildi 1p! Cik stāvu veido meža ekosistēm…" at bounding box center [328, 191] width 289 height 210
click at [231, 165] on p "Pieci" at bounding box center [328, 166] width 277 height 6
click at [154, 119] on link "2.2. uzdevums" at bounding box center [144, 119] width 79 height 11
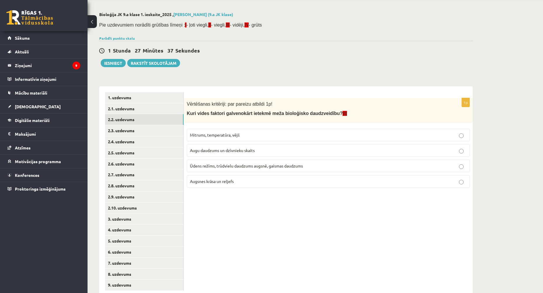
click at [334, 243] on div "1p Vērtēšanas kritēriji: par pareizu atbildi 1p! Kuri vides faktori galvenokārt…" at bounding box center [328, 191] width 289 height 210
click at [167, 108] on link "2.1. uzdevums" at bounding box center [144, 108] width 79 height 11
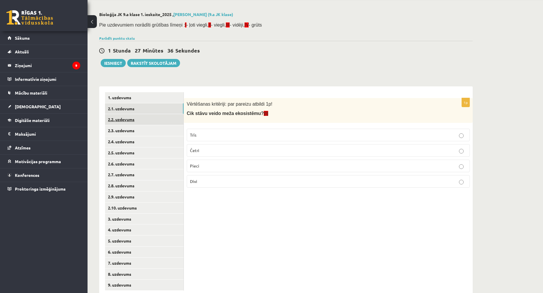
click at [165, 116] on link "2.2. uzdevums" at bounding box center [144, 119] width 79 height 11
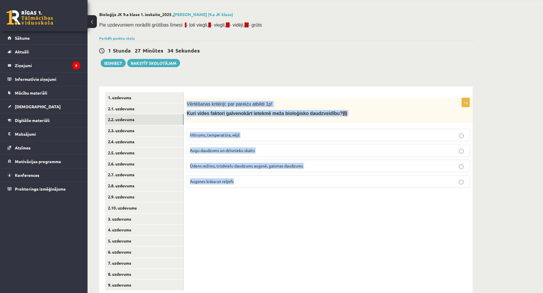
drag, startPoint x: 187, startPoint y: 102, endPoint x: 319, endPoint y: 179, distance: 152.0
click at [319, 179] on div "1p Vērtēšanas kritēriji: par pareizu atbildi 1p! Kuri vides faktori galvenokārt…" at bounding box center [328, 145] width 289 height 94
copy div "Vērtēšanas kritēriji: par pareizu atbildi 1p! Kuri vides faktori galvenokārt ie…"
click at [321, 224] on div "1p Vērtēšanas kritēriji: par pareizu atbildi 1p! Kuri vides faktori galvenokārt…" at bounding box center [328, 191] width 289 height 210
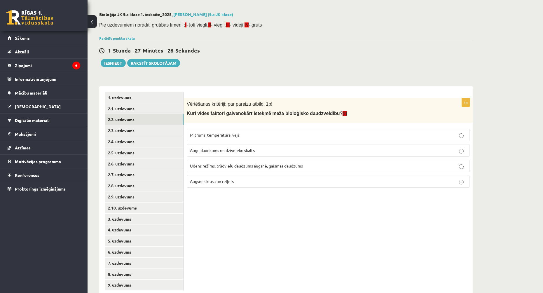
click at [241, 163] on p "Ūdens režīms, trūdvielu daudzums augsnē, gaismas daudzums" at bounding box center [328, 166] width 277 height 6
click at [154, 131] on link "2.3. uzdevums" at bounding box center [144, 130] width 79 height 11
click at [156, 122] on link "2.2. uzdevums" at bounding box center [144, 119] width 79 height 11
click at [157, 130] on link "2.3. uzdevums" at bounding box center [144, 130] width 79 height 11
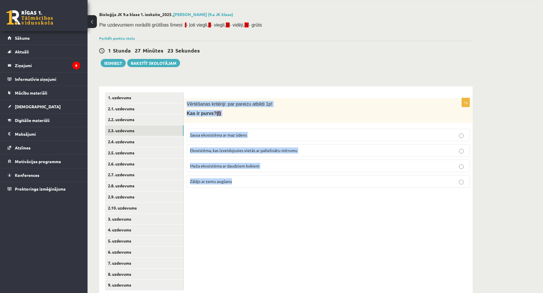
drag, startPoint x: 199, startPoint y: 105, endPoint x: 261, endPoint y: 183, distance: 99.9
click at [261, 183] on div "1p Vērtēšanas kritēriji: par pareizu atbildi 1p! Kas ir purvs? (I) Sausa ekosis…" at bounding box center [328, 145] width 289 height 94
copy div "Vērtēšanas kritēriji: par pareizu atbildi 1p! Kas ir purvs? (I) Sausa ekosistēm…"
drag, startPoint x: 312, startPoint y: 238, endPoint x: 289, endPoint y: 241, distance: 23.5
click at [312, 238] on div "1p Vērtēšanas kritēriji: par pareizu atbildi 1p! Kas ir purvs? (I) Sausa ekosis…" at bounding box center [328, 191] width 289 height 210
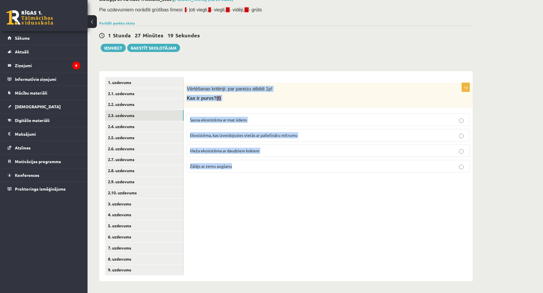
scroll to position [8, 0]
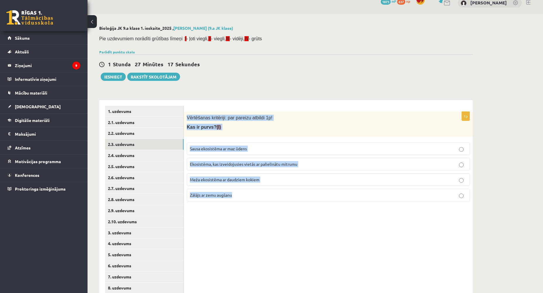
click at [306, 222] on div "1p Vērtēšanas kritēriji: par pareizu atbildi 1p! Kas ir purvs? (I) Sausa ekosis…" at bounding box center [328, 205] width 289 height 210
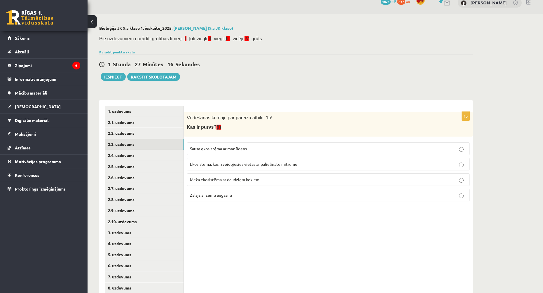
click at [250, 164] on span "Ekosistēma, kas izveidojusies vietās ar palielinātu mitrumu" at bounding box center [243, 163] width 107 height 5
click at [171, 156] on link "2.4. uzdevums" at bounding box center [144, 155] width 79 height 11
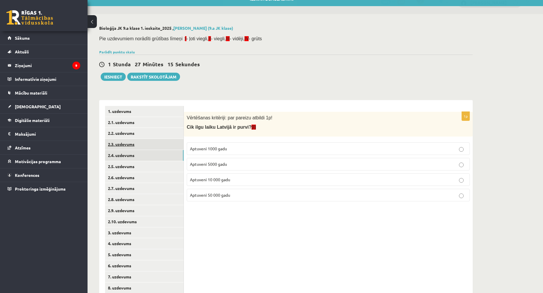
click at [169, 146] on link "2.3. uzdevums" at bounding box center [144, 144] width 79 height 11
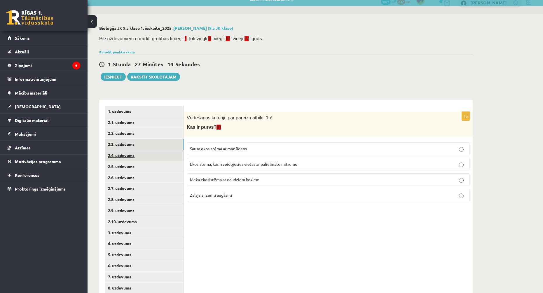
click at [169, 155] on link "2.4. uzdevums" at bounding box center [144, 155] width 79 height 11
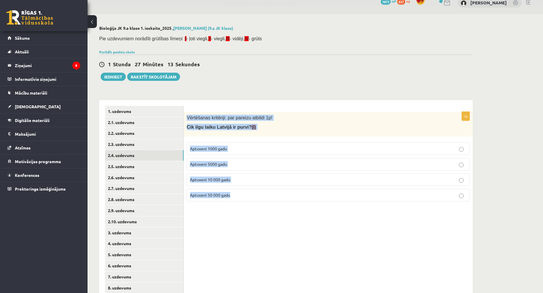
drag, startPoint x: 187, startPoint y: 117, endPoint x: 266, endPoint y: 199, distance: 113.7
click at [266, 199] on div "1p Vērtēšanas kritēriji: par pareizu atbildi 1p! Cik ilgu laiku Latvijā ir purv…" at bounding box center [328, 159] width 289 height 94
copy div "Vērtēšanas kritēriji: par pareizu atbildi 1p! Cik ilgu laiku Latvijā ir purvi? …"
click at [236, 177] on p "Aptuveni 10 000 gadu" at bounding box center [328, 180] width 277 height 6
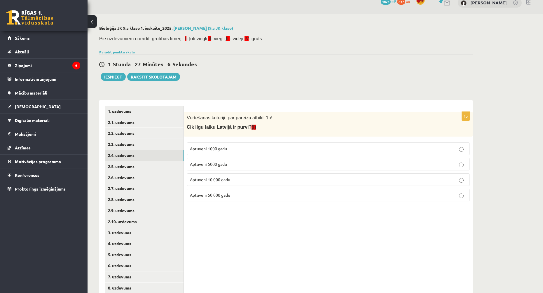
click at [282, 233] on div "1p Vērtēšanas kritēriji: par pareizu atbildi 1p! Cik ilgu laiku Latvijā ir purv…" at bounding box center [328, 205] width 289 height 210
click at [171, 170] on link "2.5. uzdevums" at bounding box center [144, 166] width 79 height 11
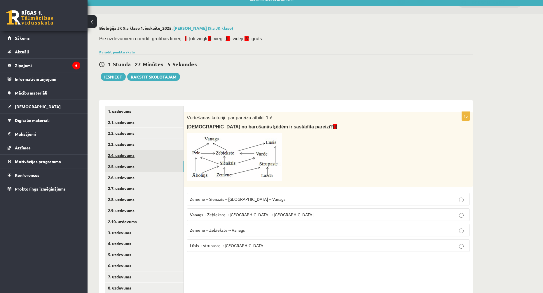
click at [172, 157] on link "2.4. uzdevums" at bounding box center [144, 155] width 79 height 11
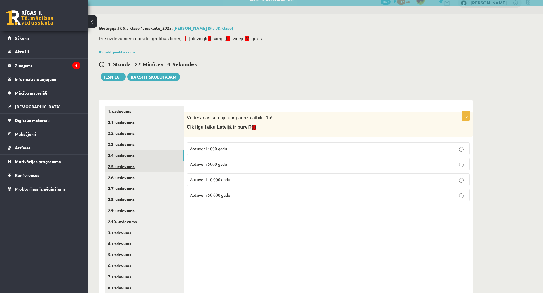
click at [171, 163] on link "2.5. uzdevums" at bounding box center [144, 166] width 79 height 11
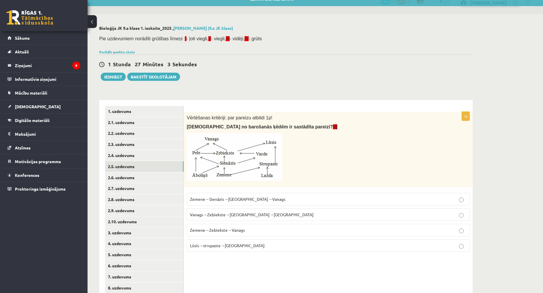
click at [219, 151] on img at bounding box center [234, 157] width 95 height 48
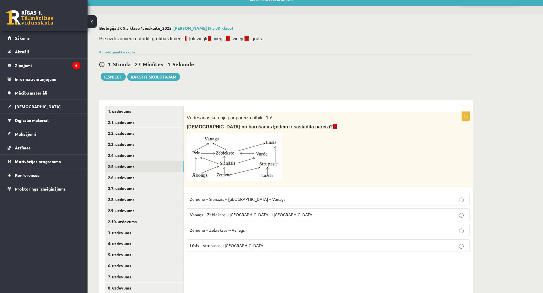
click at [323, 55] on div "1 Stunda 27 Minūtes 1 Sekunde Ieskaite saglabāta! Iesniegt Rakstīt skolotājam" at bounding box center [286, 68] width 374 height 26
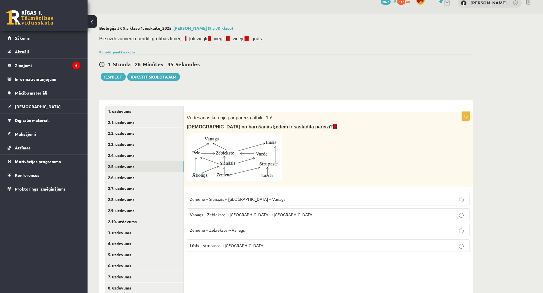
click at [321, 255] on div "1p Vērtēšanas kritēriji: par pareizu atbildi 1p! Kura no barošanās ķēdēm ir sas…" at bounding box center [328, 184] width 289 height 145
click at [254, 232] on p "Zemene→Zebiekste→Vanags" at bounding box center [328, 230] width 277 height 6
click at [160, 181] on link "2.6. uzdevums" at bounding box center [144, 177] width 79 height 11
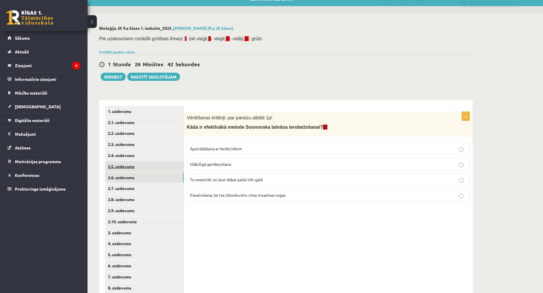
click at [161, 168] on link "2.5. uzdevums" at bounding box center [144, 166] width 79 height 11
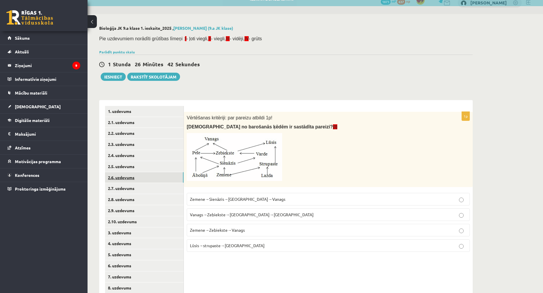
click at [163, 176] on link "2.6. uzdevums" at bounding box center [144, 177] width 79 height 11
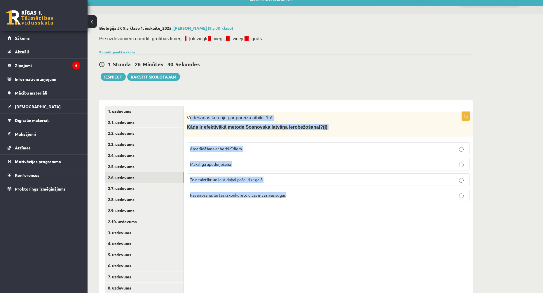
drag, startPoint x: 197, startPoint y: 117, endPoint x: 312, endPoint y: 203, distance: 143.3
click at [312, 203] on div "1p Vērtēšanas kritēriji: par pareizu atbildi 1p! Kāda ir efektīvākā metode Sosn…" at bounding box center [328, 159] width 289 height 94
copy div "ērtēšanas kritēriji: par pareizu atbildi 1p! Kāda ir efektīvākā metode Sosnovsk…"
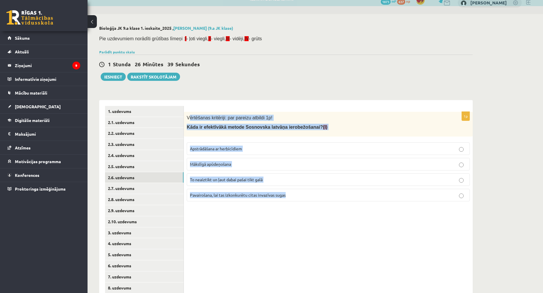
click at [210, 102] on div "1p Vērtēšanas kritēriji: par pareizu atbildi 1p! Kāda ir efektīvākā metode Sosn…" at bounding box center [328, 205] width 289 height 210
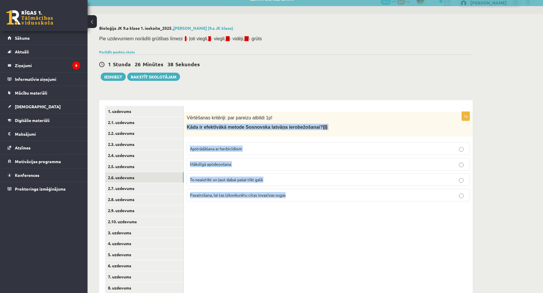
drag, startPoint x: 187, startPoint y: 128, endPoint x: 360, endPoint y: 206, distance: 189.5
click at [360, 206] on div "1p Vērtēšanas kritēriji: par pareizu atbildi 1p! Kāda ir efektīvākā metode Sosn…" at bounding box center [328, 205] width 289 height 210
copy div "Kāda ir efektīvākā metode Sosnovska latvāņa ierobežošanai? (I) Apstrādāšana ar …"
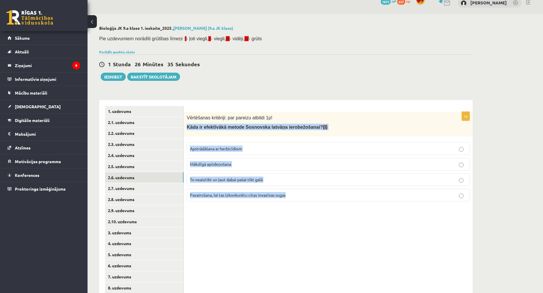
click at [319, 238] on div "1p Vērtēšanas kritēriji: par pareizu atbildi 1p! Kāda ir efektīvākā metode Sosn…" at bounding box center [328, 205] width 289 height 210
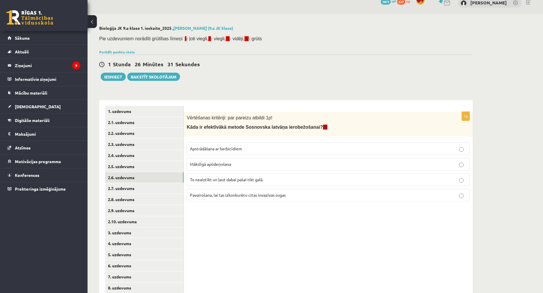
click at [302, 219] on div "1p Vērtēšanas kritēriji: par pareizu atbildi 1p! Kāda ir efektīvākā metode Sosn…" at bounding box center [328, 205] width 289 height 210
click at [276, 149] on p "Apstrādāšana ar herbicīdiem" at bounding box center [328, 149] width 277 height 6
click at [157, 187] on link "2.7. uzdevums" at bounding box center [144, 188] width 79 height 11
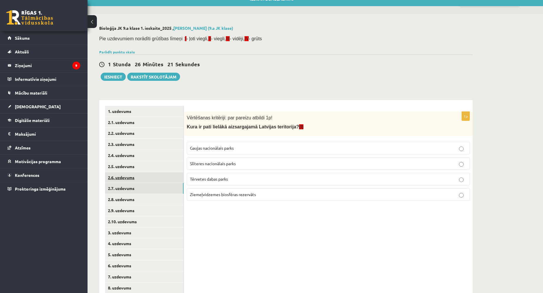
click at [161, 175] on link "2.6. uzdevums" at bounding box center [144, 177] width 79 height 11
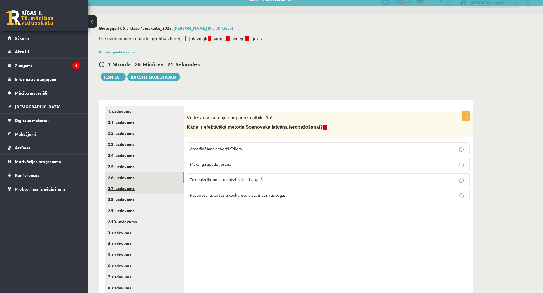
click at [163, 184] on link "2.7. uzdevums" at bounding box center [144, 188] width 79 height 11
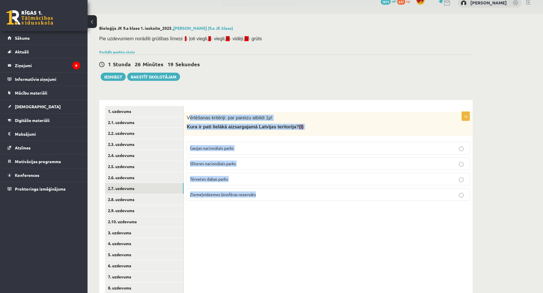
drag, startPoint x: 190, startPoint y: 117, endPoint x: 326, endPoint y: 195, distance: 156.5
click at [326, 195] on div "1p Vērtēšanas kritēriji: par pareizu atbildi 1p! Kura ir pati lielākā aizsargaj…" at bounding box center [328, 159] width 289 height 94
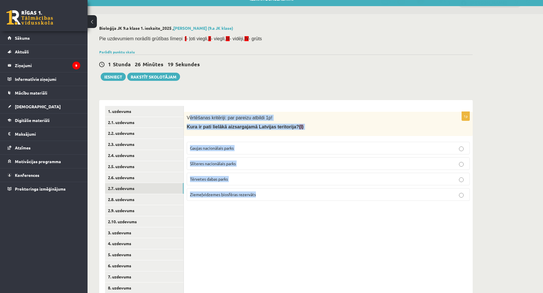
copy div "ērtēšanas kritēriji: par pareizu atbildi 1p! Kura ir pati lielākā aizsargajamā …"
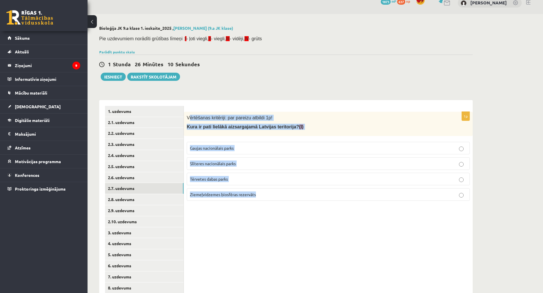
click at [292, 222] on div "1p Vērtēšanas kritēriji: par pareizu atbildi 1p! Kura ir pati lielākā aizsargaj…" at bounding box center [328, 205] width 289 height 210
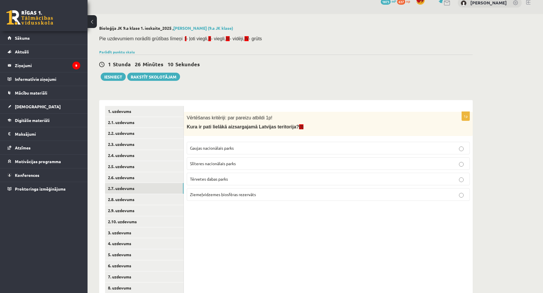
click at [255, 193] on span "Ziemeļvidzemes biosfēras rezervāts" at bounding box center [223, 194] width 66 height 5
click at [161, 199] on link "2.8. uzdevums" at bounding box center [144, 199] width 79 height 11
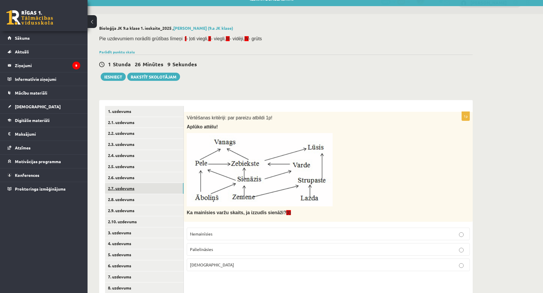
click at [161, 190] on link "2.7. uzdevums" at bounding box center [144, 188] width 79 height 11
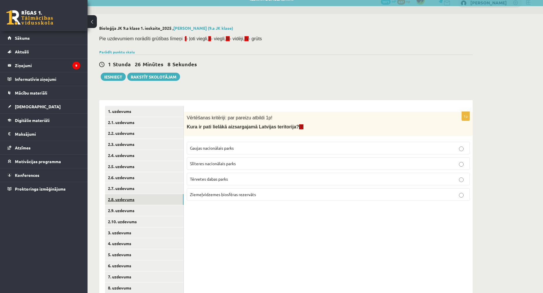
click at [162, 198] on link "2.8. uzdevums" at bounding box center [144, 199] width 79 height 11
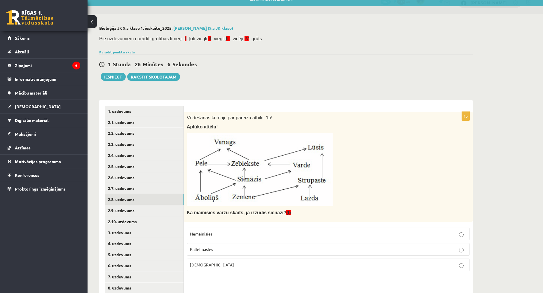
click at [467, 171] on div "Vērtēšanas kritēriji: par pareizu atbildi 1p! Aplūko attēlu! Ka mainīsies varžu…" at bounding box center [328, 167] width 289 height 110
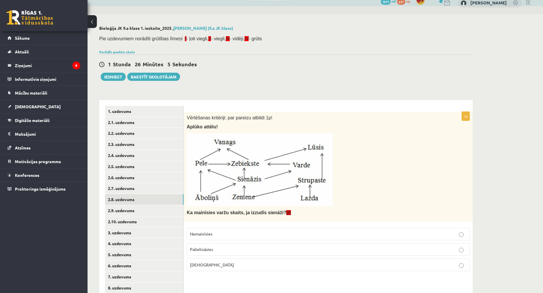
click at [473, 174] on div "Bioloģija JK 9.a klase 1. ieskaite_2025 , Ingvars Gailis (9.a JK klase) Pie uzd…" at bounding box center [286, 168] width 397 height 308
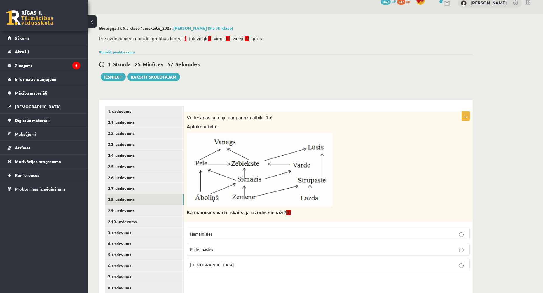
click at [503, 155] on div "Bioloģija JK 9.a klase 1. ieskaite_2025 , Ingvars Gailis (9.a JK klase) Pie uzd…" at bounding box center [316, 168] width 456 height 308
click at [218, 263] on p "Samazināsies" at bounding box center [328, 265] width 277 height 6
click at [164, 211] on link "2.9. uzdevums" at bounding box center [144, 210] width 79 height 11
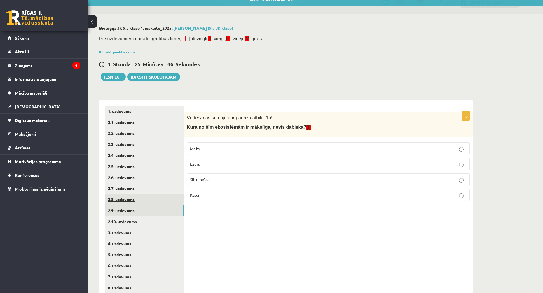
click at [162, 200] on link "2.8. uzdevums" at bounding box center [144, 199] width 79 height 11
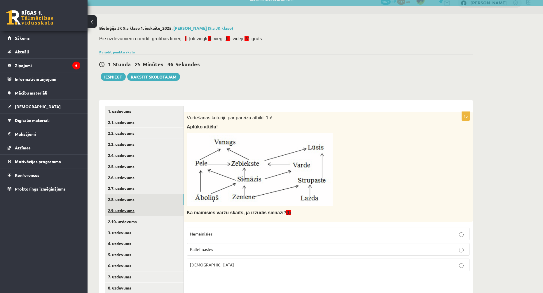
click at [165, 209] on link "2.9. uzdevums" at bounding box center [144, 210] width 79 height 11
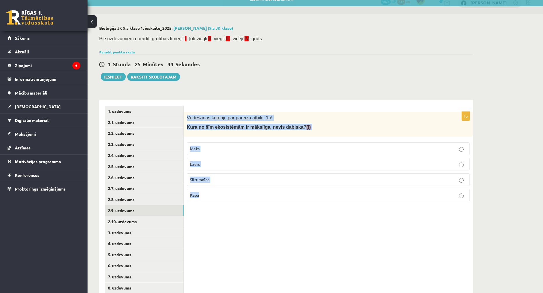
drag, startPoint x: 187, startPoint y: 114, endPoint x: 326, endPoint y: 205, distance: 166.2
click at [326, 205] on div "1p Vērtēšanas kritēriji: par pareizu atbildi 1p! Kura no šīm ekosistēmām ir māk…" at bounding box center [328, 159] width 289 height 94
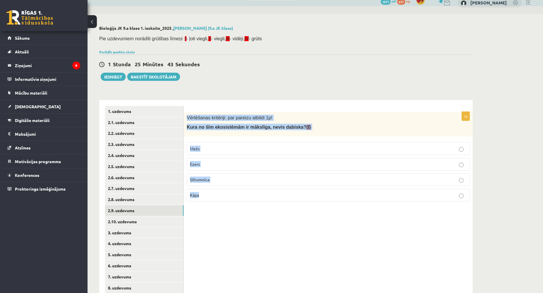
click at [199, 134] on div "Vērtēšanas kritēriji: par pareizu atbildi 1p! Kura no šīm ekosistēmām ir mākslī…" at bounding box center [328, 124] width 289 height 25
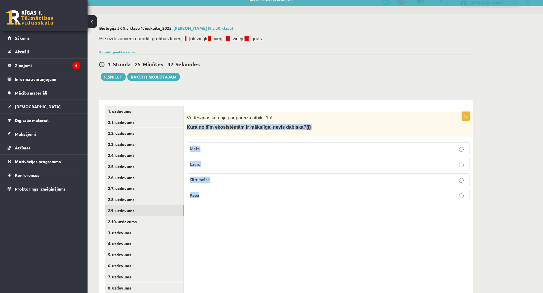
drag, startPoint x: 198, startPoint y: 134, endPoint x: 232, endPoint y: 196, distance: 70.5
click at [232, 196] on div "1p Vērtēšanas kritēriji: par pareizu atbildi 1p! Kura no šīm ekosistēmām ir māk…" at bounding box center [328, 159] width 289 height 94
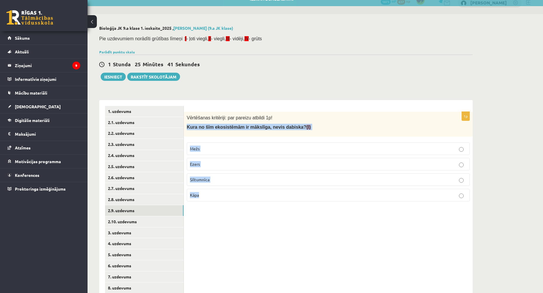
copy div "Kura no šīm ekosistēmām ir mākslīga, nevis dabiska? (I) Mežs Ezers Siltumnīca K…"
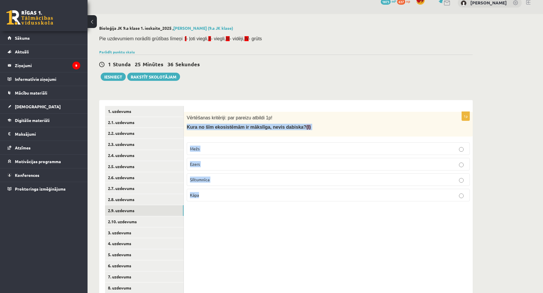
click at [329, 239] on div "1p Vērtēšanas kritēriji: par pareizu atbildi 1p! Kura no šīm ekosistēmām ir māk…" at bounding box center [328, 205] width 289 height 210
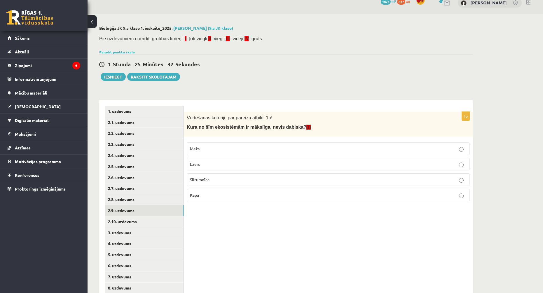
click at [224, 181] on p "Siltumnīca" at bounding box center [328, 180] width 277 height 6
click at [150, 221] on link "2.10. uzdevums" at bounding box center [144, 221] width 79 height 11
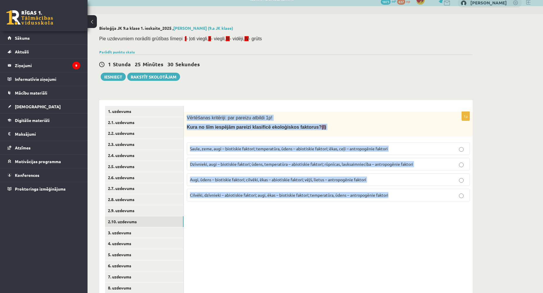
drag, startPoint x: 187, startPoint y: 117, endPoint x: 389, endPoint y: 206, distance: 221.2
click at [389, 206] on div "1p Vērtēšanas kritēriji: par pareizu atbildi 1p! Kura no šīm iespējām pareizi k…" at bounding box center [328, 205] width 289 height 210
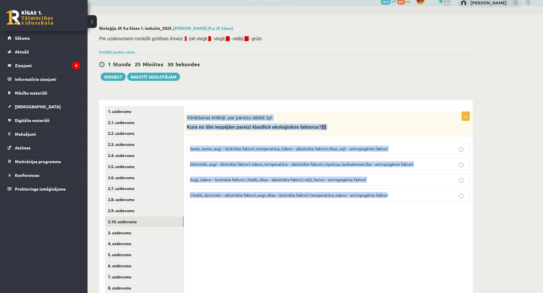
click at [372, 231] on div "1p Vērtēšanas kritēriji: par pareizu atbildi 1p! Kura no šīm iespējām pareizi k…" at bounding box center [328, 205] width 289 height 210
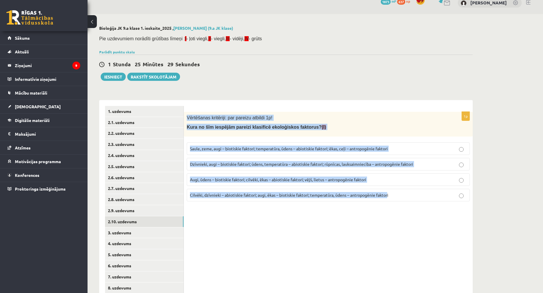
click at [207, 142] on fieldset "Saule, zeme, augi – biotiskie faktori; temperatūra, ūdens – abiotiskie faktori;…" at bounding box center [328, 171] width 283 height 64
drag, startPoint x: 187, startPoint y: 127, endPoint x: 426, endPoint y: 207, distance: 251.5
click at [426, 207] on div "1p Vērtēšanas kritēriji: par pareizu atbildi 1p! Kura no šīm iespējām pareizi k…" at bounding box center [328, 205] width 289 height 210
click at [327, 242] on div "1p Vērtēšanas kritēriji: par pareizu atbildi 1p! Kura no šīm iespējām pareizi k…" at bounding box center [328, 205] width 289 height 210
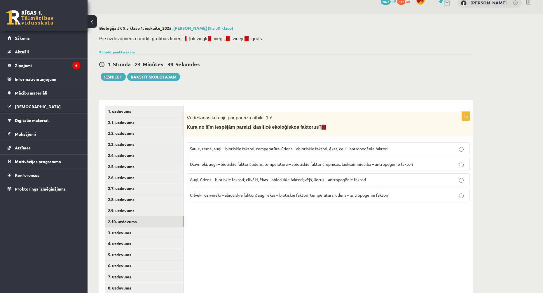
click at [253, 163] on span "Dzīvnieki, augi – biotiskie faktori; ūdens, temperatūra – abiotiskie faktori; r…" at bounding box center [301, 163] width 223 height 5
click at [150, 231] on link "3. uzdevums" at bounding box center [144, 232] width 79 height 11
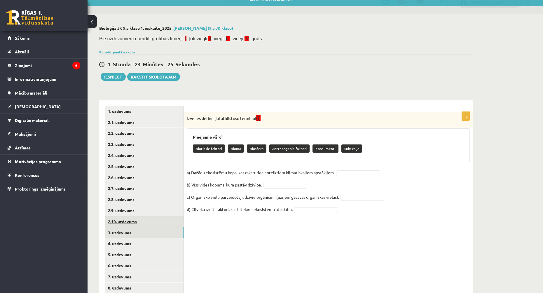
click at [150, 222] on link "2.10. uzdevums" at bounding box center [144, 221] width 79 height 11
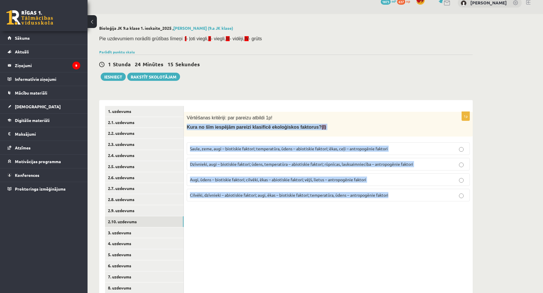
drag, startPoint x: 216, startPoint y: 133, endPoint x: 402, endPoint y: 199, distance: 198.3
click at [402, 199] on div "1p Vērtēšanas kritēriji: par pareizu atbildi 1p! Kura no šīm iespējām pareizi k…" at bounding box center [328, 159] width 289 height 94
click at [351, 240] on div "1p Vērtēšanas kritēriji: par pareizu atbildi 1p! Kura no šīm iespējām pareizi k…" at bounding box center [328, 205] width 289 height 210
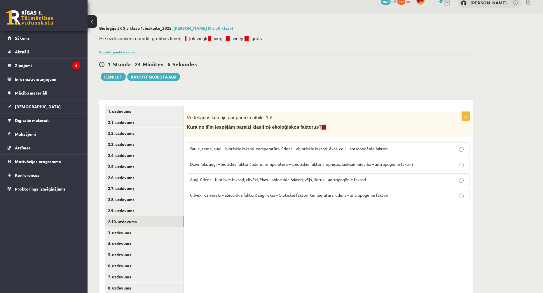
click at [219, 166] on span "Dzīvnieki, augi – biotiskie faktori; ūdens, temperatūra – abiotiskie faktori; r…" at bounding box center [301, 163] width 223 height 5
click at [167, 206] on link "2.9. uzdevums" at bounding box center [144, 210] width 79 height 11
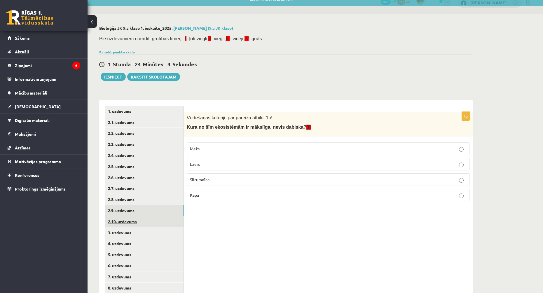
click at [167, 220] on link "2.10. uzdevums" at bounding box center [144, 221] width 79 height 11
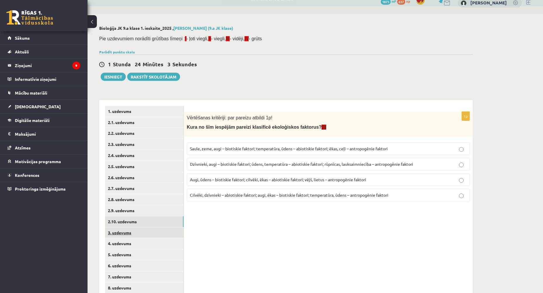
click at [168, 228] on link "3. uzdevums" at bounding box center [144, 232] width 79 height 11
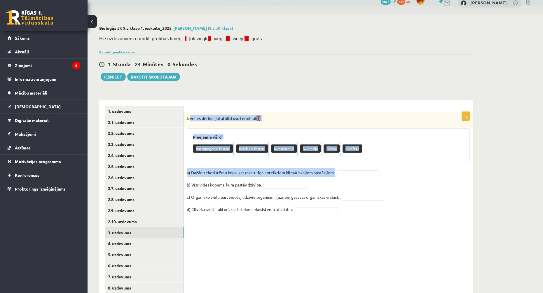
drag, startPoint x: 189, startPoint y: 117, endPoint x: 314, endPoint y: 139, distance: 126.8
click at [325, 177] on div "4p Izvēlies definīcijai atbilstošo terminu! (I) Pieejamie vārdi Antropogēnie fa…" at bounding box center [328, 166] width 289 height 108
click at [307, 123] on div "Izvēlies definīcijai atbilstošo terminu! (I)" at bounding box center [328, 120] width 289 height 16
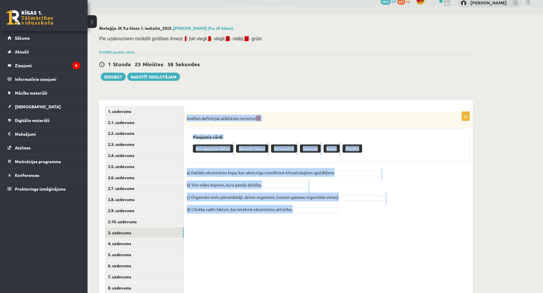
drag, startPoint x: 186, startPoint y: 118, endPoint x: 313, endPoint y: 212, distance: 158.5
click at [313, 212] on div "4p Izvēlies definīcijai atbilstošo terminu! (I) Pieejamie vārdi Antropogēnie fa…" at bounding box center [328, 166] width 289 height 108
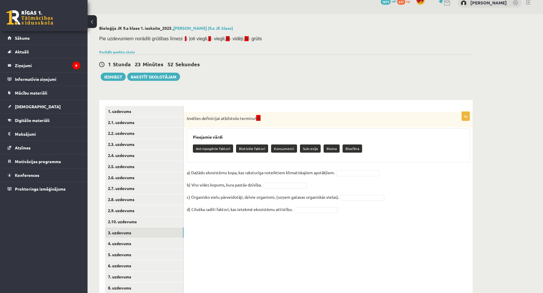
click at [335, 251] on div "4p Izvēlies definīcijai atbilstošo terminu! (I) Pieejamie vārdi Antropogēnie fa…" at bounding box center [328, 205] width 289 height 210
click at [359, 201] on fieldset "a) Dažādu ekosistēmu kopa, kas raksturīga noteiktiem klimatiskajiem apstākļiem.…" at bounding box center [328, 192] width 283 height 49
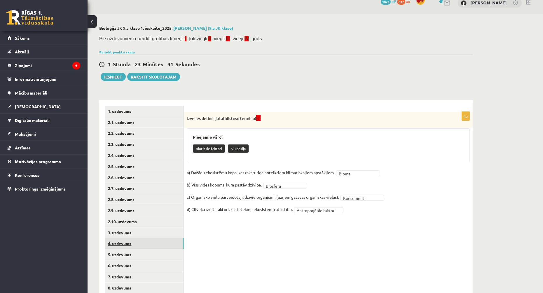
click at [169, 242] on link "4. uzdevums" at bounding box center [144, 243] width 79 height 11
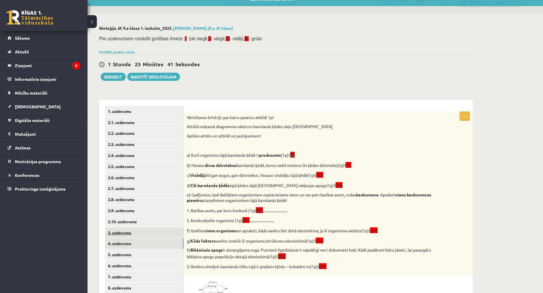
click at [167, 233] on link "3. uzdevums" at bounding box center [144, 232] width 79 height 11
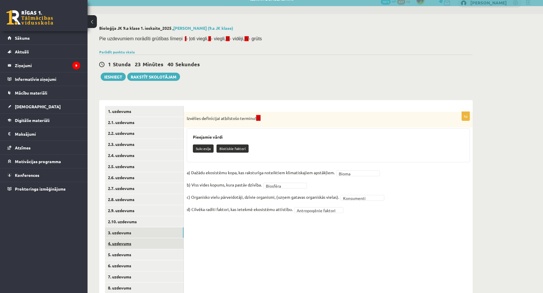
click at [168, 242] on link "4. uzdevums" at bounding box center [144, 243] width 79 height 11
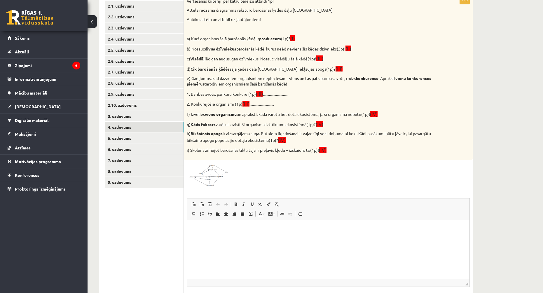
scroll to position [125, 0]
click at [211, 171] on img at bounding box center [209, 174] width 44 height 24
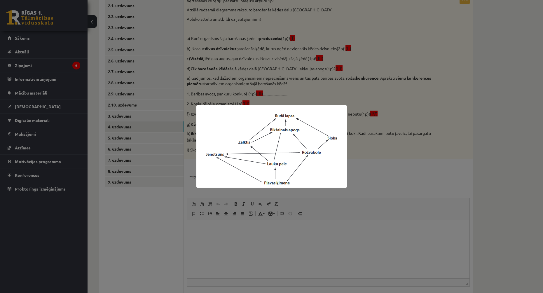
click at [392, 175] on div at bounding box center [271, 146] width 543 height 293
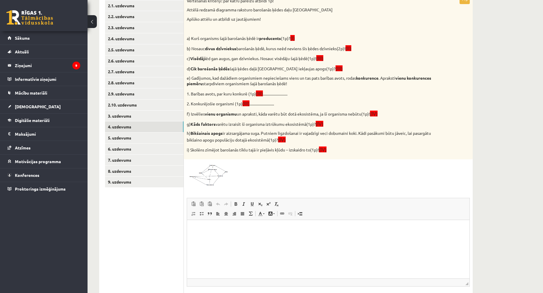
click at [408, 181] on div at bounding box center [328, 174] width 283 height 24
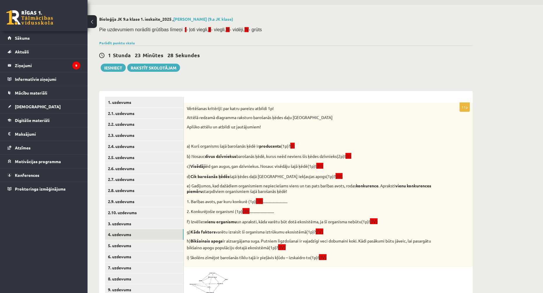
scroll to position [8, 0]
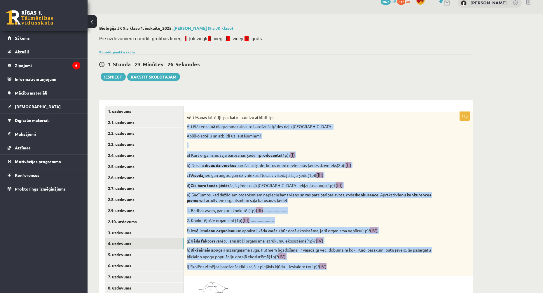
drag, startPoint x: 188, startPoint y: 127, endPoint x: 379, endPoint y: 265, distance: 236.2
click at [379, 265] on div "Vērtēšanas kritēriji: par katru pareizu atbildi 1p! Attēlā redzamā diagramma ra…" at bounding box center [328, 194] width 289 height 164
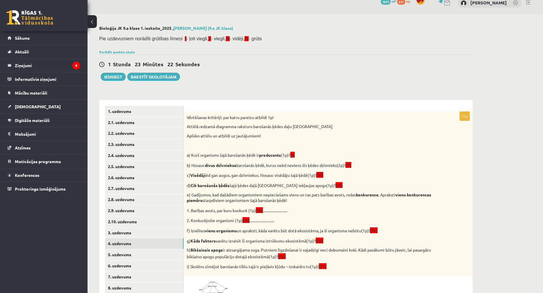
drag, startPoint x: 276, startPoint y: 20, endPoint x: 245, endPoint y: 13, distance: 32.1
click at [276, 20] on div "Bioloģija JK 9.a klase 1. ieskaite_2025 , Ingvars Gailis (9.a JK klase) Pie uzd…" at bounding box center [286, 233] width 397 height 439
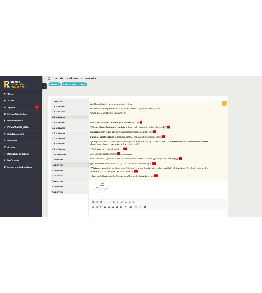
scroll to position [96, 0]
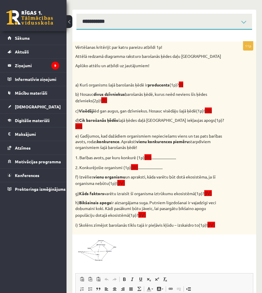
click at [147, 177] on p "f) Izvēlies vienu organismu un apraksti, kāda varētu būt dotā ekosistēma, ja šī…" at bounding box center [149, 180] width 149 height 12
click at [158, 167] on div "Vērtēšanas kritēriji: par katru pareizu atbildi 1p! Attēlā redzamā diagramma ra…" at bounding box center [164, 137] width 184 height 193
click at [151, 62] on div "Vērtēšanas kritēriji: par katru pareizu atbildi 1p! Attēlā redzamā diagramma ra…" at bounding box center [164, 137] width 184 height 193
drag, startPoint x: 151, startPoint y: 67, endPoint x: 154, endPoint y: 71, distance: 5.0
click at [151, 67] on p "Aplūko attēlu un atbildi uz jautājumiem!" at bounding box center [149, 66] width 149 height 6
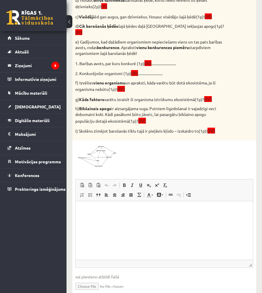
scroll to position [207, 0]
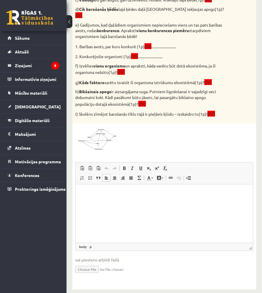
click at [133, 202] on html at bounding box center [164, 193] width 177 height 18
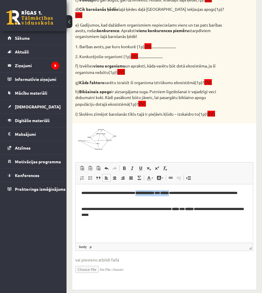
drag, startPoint x: 147, startPoint y: 192, endPoint x: 192, endPoint y: 192, distance: 44.9
click at [192, 192] on p "**********" at bounding box center [164, 196] width 166 height 12
click at [124, 166] on span at bounding box center [124, 168] width 5 height 5
click at [126, 165] on link "Bold Keyboard shortcut Ctrl+B" at bounding box center [124, 168] width 8 height 8
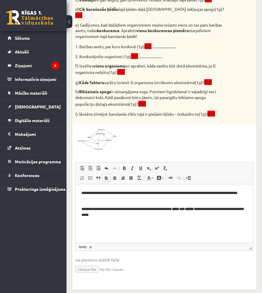
click at [179, 213] on p "**********" at bounding box center [164, 212] width 166 height 12
drag, startPoint x: 182, startPoint y: 209, endPoint x: 212, endPoint y: 209, distance: 29.8
click at [212, 209] on p "**********" at bounding box center [164, 212] width 166 height 12
drag, startPoint x: 212, startPoint y: 209, endPoint x: 208, endPoint y: 207, distance: 4.1
click at [212, 208] on p "**********" at bounding box center [164, 212] width 166 height 12
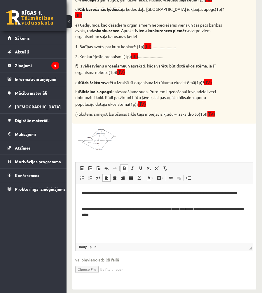
click at [125, 166] on span at bounding box center [124, 168] width 5 height 5
drag, startPoint x: 213, startPoint y: 209, endPoint x: 183, endPoint y: 209, distance: 30.1
click at [183, 209] on p "**********" at bounding box center [164, 212] width 166 height 12
click at [123, 166] on span at bounding box center [124, 168] width 5 height 5
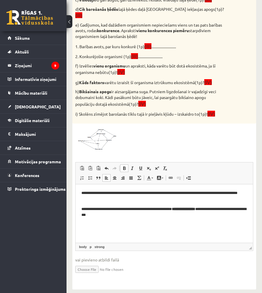
click at [125, 166] on span at bounding box center [124, 168] width 5 height 5
click at [137, 209] on p "**********" at bounding box center [164, 212] width 166 height 12
click at [134, 216] on p "**********" at bounding box center [164, 212] width 166 height 12
click at [138, 214] on p "**********" at bounding box center [164, 212] width 166 height 12
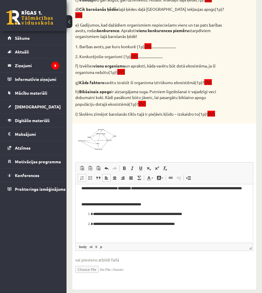
scroll to position [8, 0]
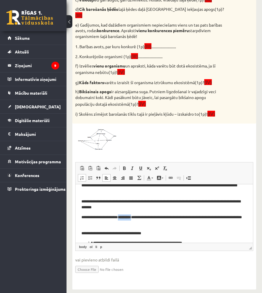
drag, startPoint x: 122, startPoint y: 216, endPoint x: 139, endPoint y: 213, distance: 16.8
click at [131, 217] on b "*********" at bounding box center [124, 217] width 13 height 4
click at [126, 166] on span at bounding box center [124, 168] width 5 height 5
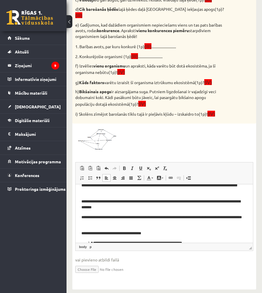
click at [168, 227] on body "**********" at bounding box center [164, 223] width 166 height 83
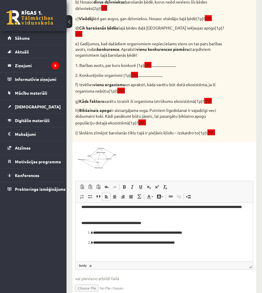
scroll to position [178, 0]
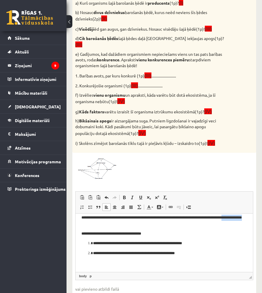
drag, startPoint x: 124, startPoint y: 222, endPoint x: 97, endPoint y: 221, distance: 27.1
click at [97, 221] on p "**********" at bounding box center [161, 220] width 161 height 12
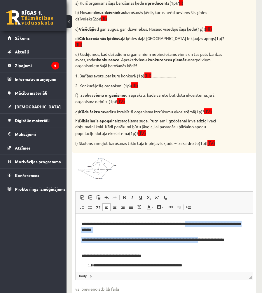
scroll to position [14, 0]
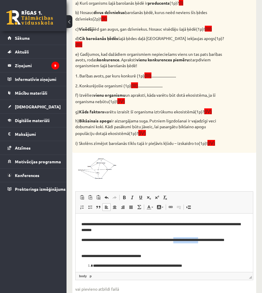
drag, startPoint x: 216, startPoint y: 216, endPoint x: 186, endPoint y: 240, distance: 38.0
click at [186, 240] on p "**********" at bounding box center [161, 243] width 161 height 12
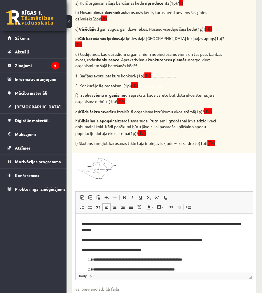
click at [228, 240] on p "**********" at bounding box center [161, 240] width 161 height 6
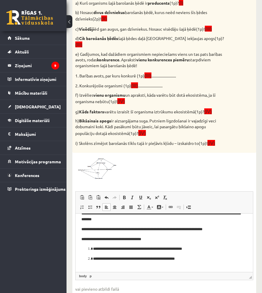
scroll to position [31, 0]
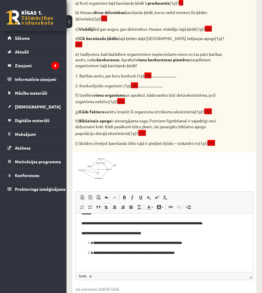
click at [172, 224] on p "**********" at bounding box center [161, 223] width 161 height 6
click at [177, 224] on p "**********" at bounding box center [161, 223] width 161 height 6
click at [189, 223] on p "**********" at bounding box center [161, 223] width 161 height 6
click at [222, 224] on p "**********" at bounding box center [161, 223] width 161 height 6
click at [152, 221] on p "**********" at bounding box center [161, 223] width 161 height 6
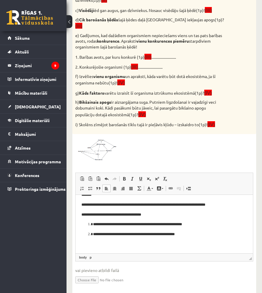
scroll to position [207, 0]
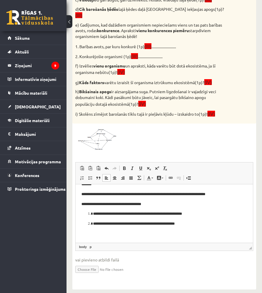
click at [211, 224] on p "**********" at bounding box center [162, 223] width 138 height 6
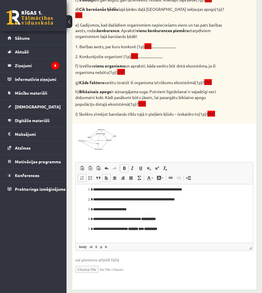
scroll to position [58, 0]
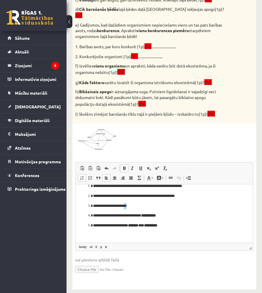
drag, startPoint x: 137, startPoint y: 204, endPoint x: 133, endPoint y: 205, distance: 4.7
click at [133, 205] on p "**********" at bounding box center [162, 206] width 138 height 6
click at [93, 204] on li "**********" at bounding box center [164, 206] width 142 height 6
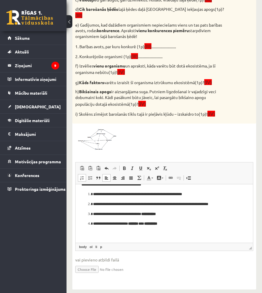
scroll to position [57, 0]
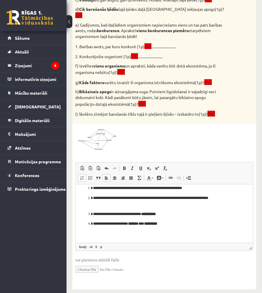
click at [80, 175] on span at bounding box center [82, 177] width 5 height 5
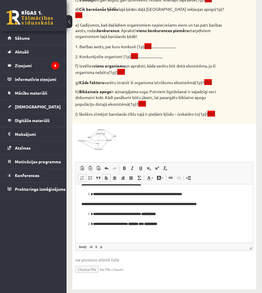
scroll to position [50, 0]
click at [82, 175] on span at bounding box center [82, 177] width 5 height 5
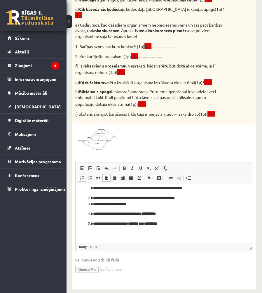
click at [82, 175] on span at bounding box center [82, 177] width 5 height 5
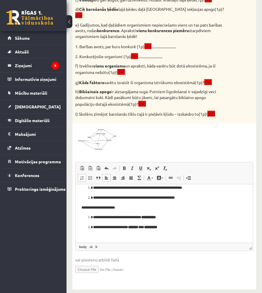
scroll to position [58, 0]
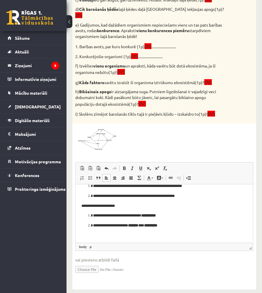
click at [179, 217] on p "**********" at bounding box center [162, 215] width 138 height 6
click at [178, 224] on p "**********" at bounding box center [162, 225] width 138 height 6
drag, startPoint x: 177, startPoint y: 224, endPoint x: 134, endPoint y: 225, distance: 42.6
click at [134, 225] on p "**********" at bounding box center [162, 225] width 138 height 6
click at [124, 166] on span at bounding box center [124, 168] width 5 height 5
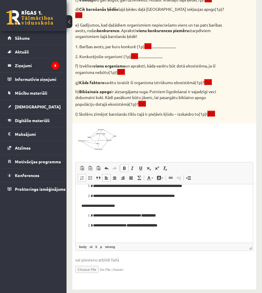
click at [124, 166] on span at bounding box center [124, 168] width 5 height 5
drag, startPoint x: 170, startPoint y: 214, endPoint x: 148, endPoint y: 214, distance: 21.6
click at [148, 214] on p "**********" at bounding box center [162, 215] width 138 height 6
click at [123, 166] on span at bounding box center [124, 168] width 5 height 5
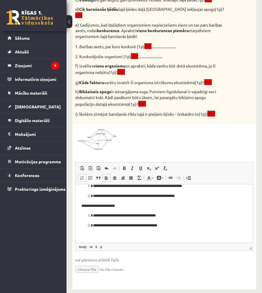
click at [213, 221] on ol "**********" at bounding box center [164, 220] width 166 height 16
click at [178, 227] on p "**********" at bounding box center [162, 225] width 138 height 6
click at [188, 221] on ol "**********" at bounding box center [164, 220] width 166 height 16
click at [182, 221] on ol "**********" at bounding box center [164, 220] width 166 height 16
click at [181, 226] on p "**********" at bounding box center [162, 225] width 138 height 6
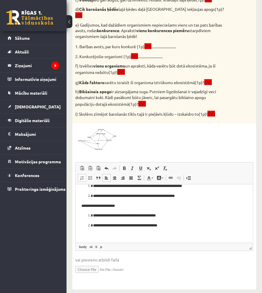
click at [181, 227] on p "**********" at bounding box center [162, 225] width 138 height 6
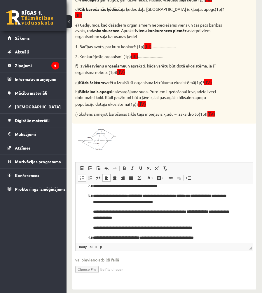
scroll to position [69, 0]
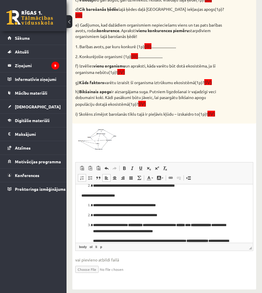
click at [93, 224] on li "**********" at bounding box center [164, 241] width 142 height 38
click at [84, 175] on span at bounding box center [82, 177] width 5 height 5
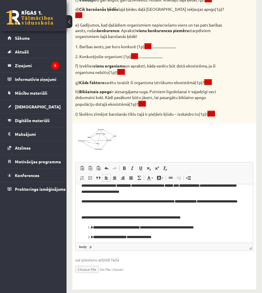
scroll to position [98, 0]
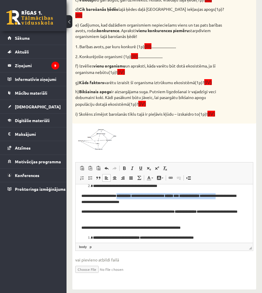
drag, startPoint x: 123, startPoint y: 195, endPoint x: 249, endPoint y: 194, distance: 125.5
click at [249, 194] on html "**********" at bounding box center [164, 187] width 177 height 202
click at [125, 166] on span at bounding box center [124, 168] width 5 height 5
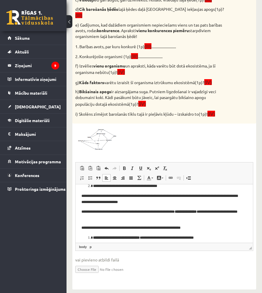
click at [181, 208] on body "**********" at bounding box center [164, 187] width 166 height 190
drag, startPoint x: 175, startPoint y: 212, endPoint x: 239, endPoint y: 209, distance: 63.4
click at [239, 209] on p "**********" at bounding box center [161, 214] width 161 height 12
click at [122, 166] on span at bounding box center [124, 168] width 5 height 5
click at [123, 166] on span at bounding box center [124, 168] width 5 height 5
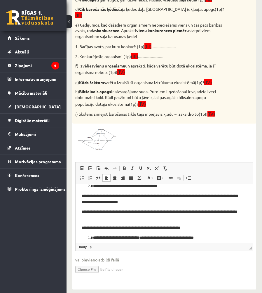
click at [196, 227] on p "**********" at bounding box center [161, 227] width 161 height 6
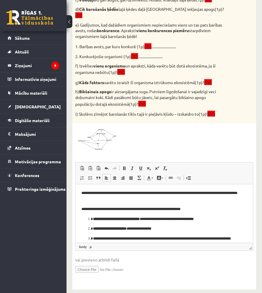
scroll to position [127, 0]
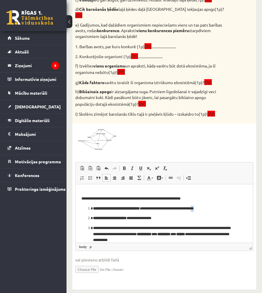
drag, startPoint x: 209, startPoint y: 207, endPoint x: 170, endPoint y: 214, distance: 40.0
click at [165, 212] on ol "**********" at bounding box center [164, 224] width 166 height 38
click at [190, 213] on ol "**********" at bounding box center [164, 224] width 166 height 38
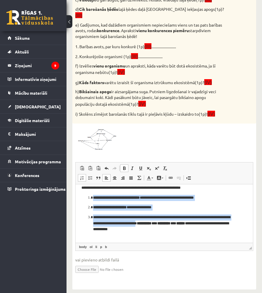
scroll to position [144, 0]
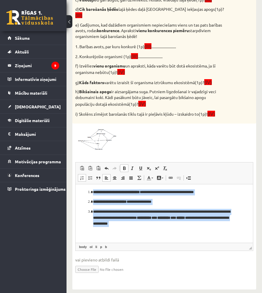
drag, startPoint x: 86, startPoint y: 206, endPoint x: 183, endPoint y: 226, distance: 99.0
click at [183, 226] on body "**********" at bounding box center [164, 141] width 166 height 190
click at [123, 166] on span at bounding box center [124, 168] width 5 height 5
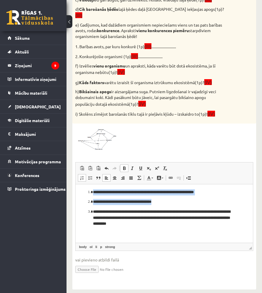
click at [123, 166] on span at bounding box center [124, 168] width 5 height 5
click at [225, 203] on p "**********" at bounding box center [162, 201] width 138 height 6
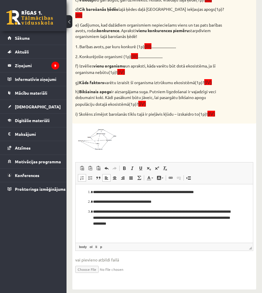
click at [93, 210] on li "**********" at bounding box center [164, 217] width 142 height 18
click at [81, 175] on span at bounding box center [82, 177] width 5 height 5
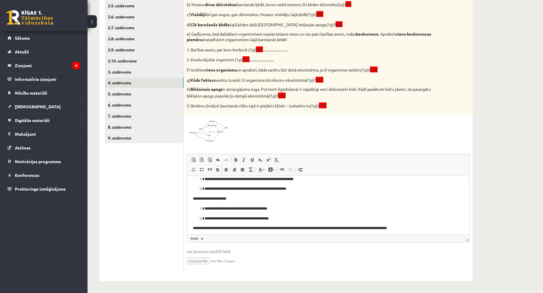
scroll to position [55, 0]
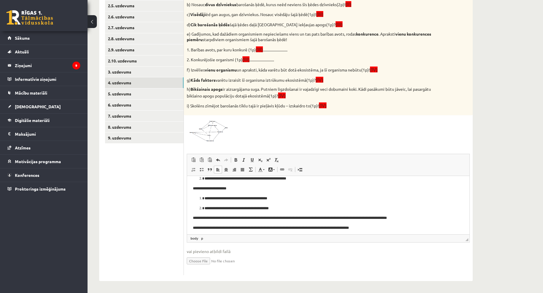
click at [349, 197] on p "**********" at bounding box center [326, 198] width 243 height 6
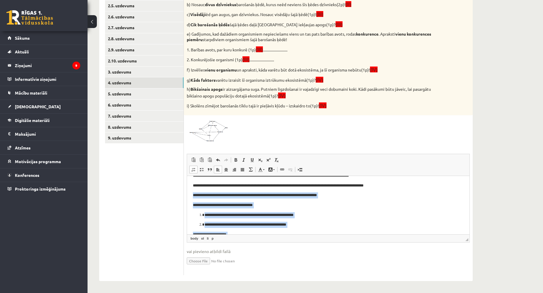
scroll to position [0, 0]
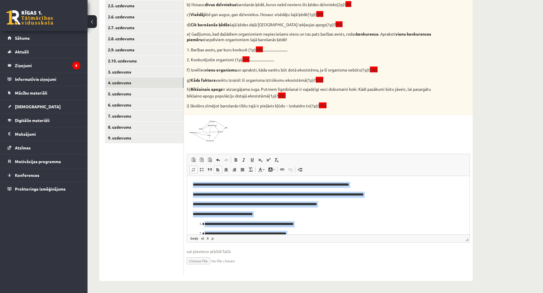
drag, startPoint x: 306, startPoint y: 220, endPoint x: 193, endPoint y: 183, distance: 118.9
click at [193, 183] on body "**********" at bounding box center [328, 262] width 271 height 160
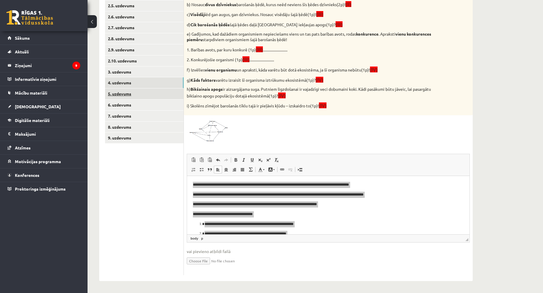
click at [139, 94] on link "5. uzdevums" at bounding box center [144, 93] width 79 height 11
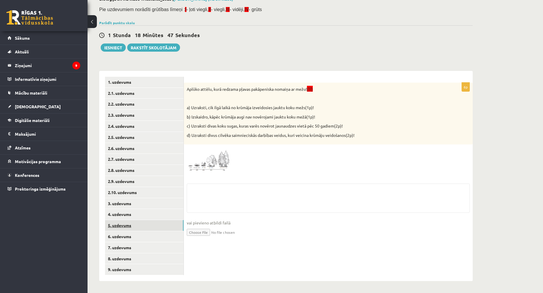
scroll to position [38, 0]
click at [143, 215] on link "4. uzdevums" at bounding box center [144, 214] width 79 height 11
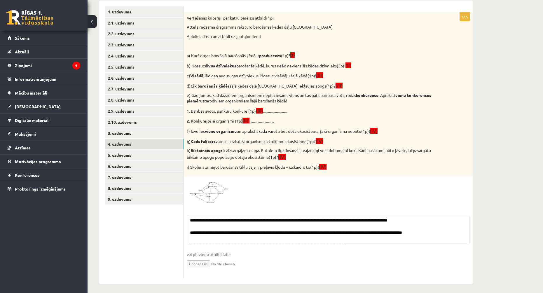
scroll to position [111, 0]
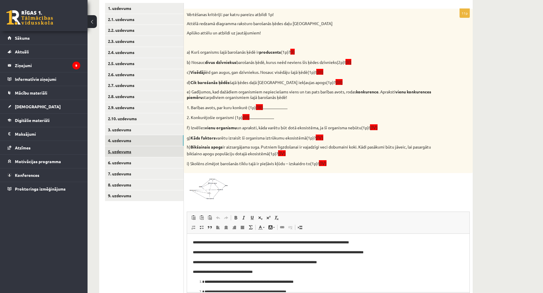
click at [141, 151] on link "5. uzdevums" at bounding box center [144, 151] width 79 height 11
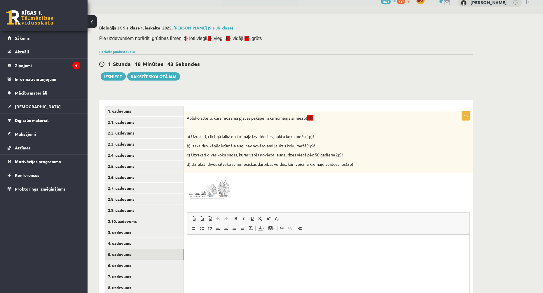
scroll to position [0, 0]
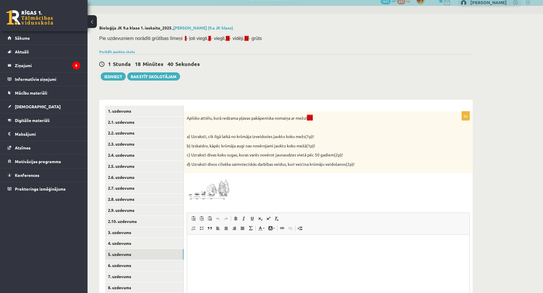
click at [217, 183] on img at bounding box center [209, 188] width 44 height 25
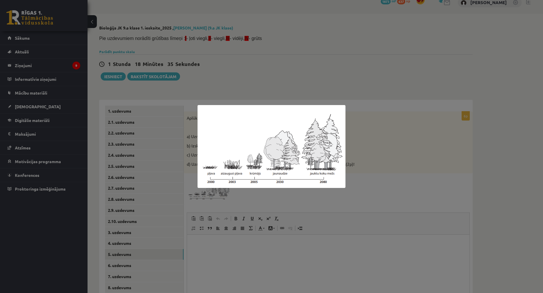
click at [412, 130] on div at bounding box center [271, 146] width 543 height 293
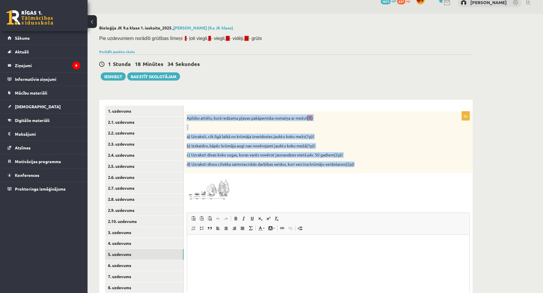
drag, startPoint x: 187, startPoint y: 117, endPoint x: 380, endPoint y: 163, distance: 198.4
click at [380, 163] on div "Aplūko attēlu, kurā redzama pļavas pakāpeniska nomaiņa ar mežu! (II) a) Uzrakst…" at bounding box center [328, 142] width 289 height 62
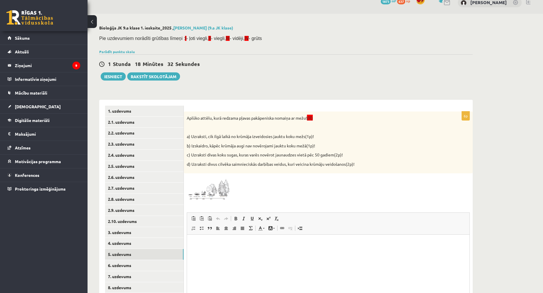
drag, startPoint x: 343, startPoint y: 192, endPoint x: 329, endPoint y: 193, distance: 13.5
click at [343, 192] on div at bounding box center [328, 188] width 283 height 25
click at [219, 189] on img at bounding box center [209, 188] width 44 height 25
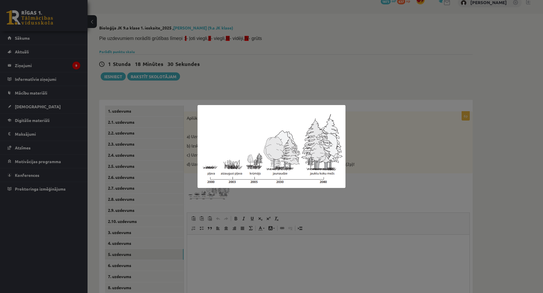
drag, startPoint x: 442, startPoint y: 55, endPoint x: 418, endPoint y: 60, distance: 24.5
click at [442, 55] on div at bounding box center [271, 146] width 543 height 293
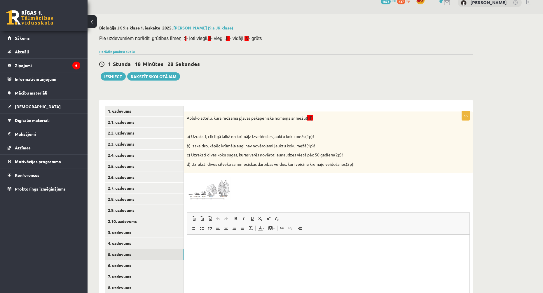
click at [206, 188] on span at bounding box center [208, 190] width 9 height 9
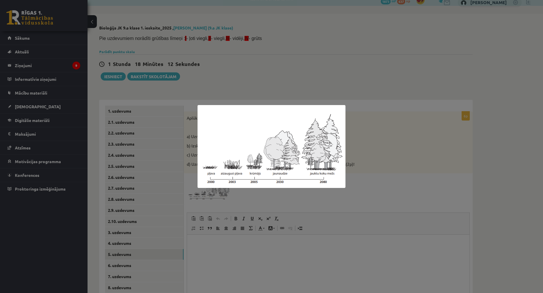
click at [389, 149] on div at bounding box center [271, 146] width 543 height 293
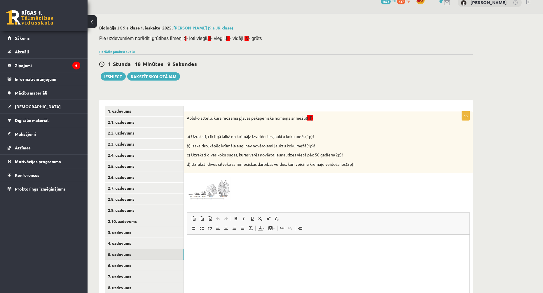
click at [322, 169] on div "Aplūko attēlu, kurā redzama pļavas pakāpeniska nomaiņa ar mežu! (II) a) Uzrakst…" at bounding box center [328, 142] width 289 height 62
drag, startPoint x: 198, startPoint y: 146, endPoint x: 345, endPoint y: 144, distance: 147.7
click at [330, 143] on div "Aplūko attēlu, kurā redzama pļavas pakāpeniska nomaiņa ar mežu! (II) a) Uzrakst…" at bounding box center [328, 142] width 289 height 62
click at [345, 144] on p "b) Izskaidro, kāpēc krūmāja augi nav novērojami jauktu koku mežā(1p)!" at bounding box center [314, 146] width 254 height 6
click at [313, 167] on p "d) Uzraksti divus cilvēka saimnieciskās darbības veidus, kuri veicina krūmāju v…" at bounding box center [314, 164] width 254 height 6
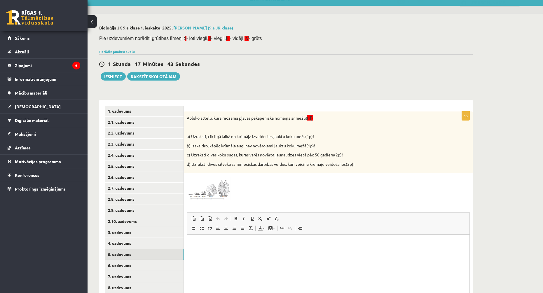
drag, startPoint x: 317, startPoint y: 259, endPoint x: 313, endPoint y: 258, distance: 3.8
click at [317, 252] on html at bounding box center [328, 244] width 282 height 18
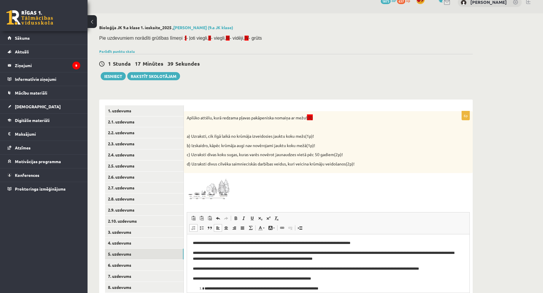
scroll to position [38, 0]
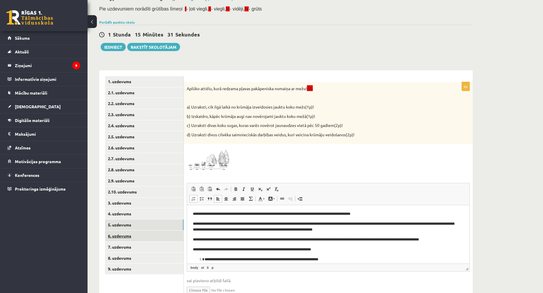
click at [156, 238] on link "6. uzdevums" at bounding box center [144, 236] width 79 height 11
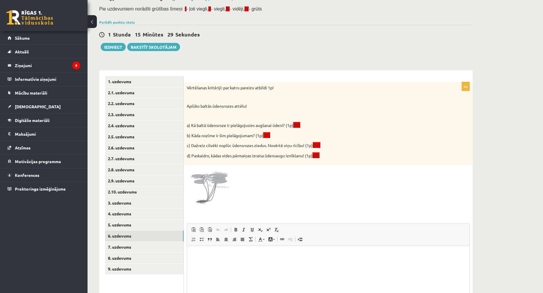
scroll to position [0, 0]
click at [218, 187] on img at bounding box center [209, 190] width 44 height 44
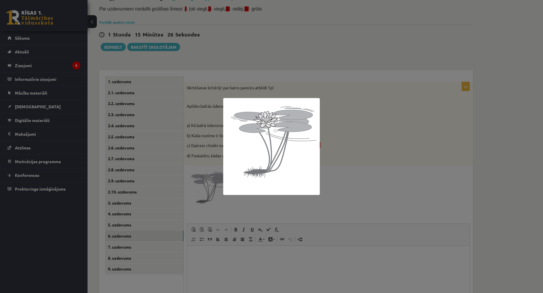
click at [368, 155] on div at bounding box center [271, 146] width 543 height 293
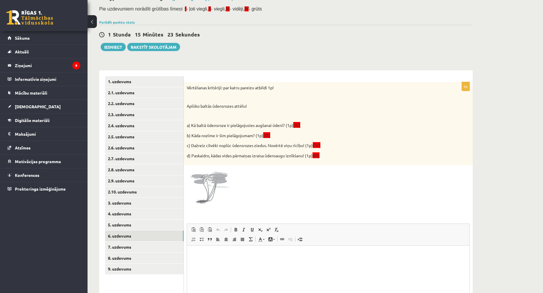
click at [340, 210] on div at bounding box center [328, 190] width 283 height 44
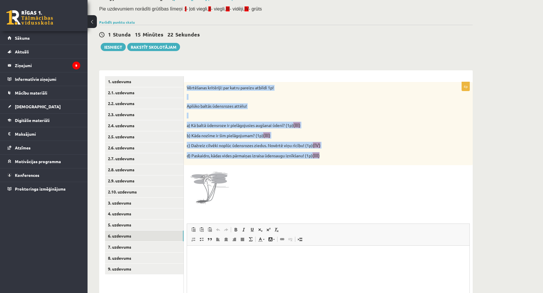
drag, startPoint x: 188, startPoint y: 85, endPoint x: 340, endPoint y: 158, distance: 168.6
click at [340, 158] on div "Vērtēšanas kritēriji: par katru pareizu atbildi 1p! Aplūko baltās ūdensrozes at…" at bounding box center [328, 123] width 289 height 83
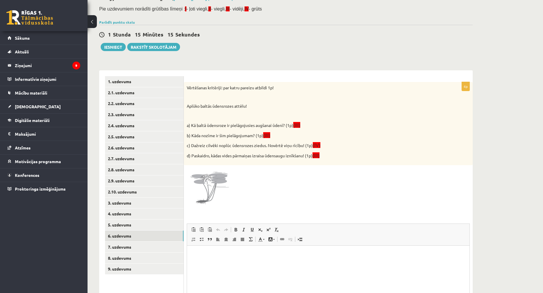
click at [351, 199] on div at bounding box center [328, 190] width 283 height 44
click at [304, 259] on html at bounding box center [328, 255] width 282 height 18
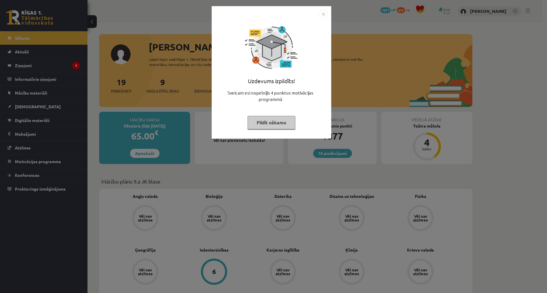
click at [272, 122] on button "Pildīt nākamo" at bounding box center [272, 122] width 48 height 13
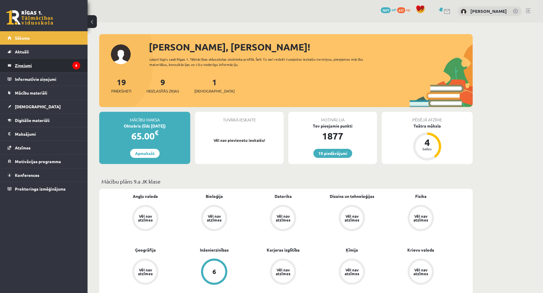
click at [55, 68] on legend "Ziņojumi 9" at bounding box center [47, 65] width 65 height 13
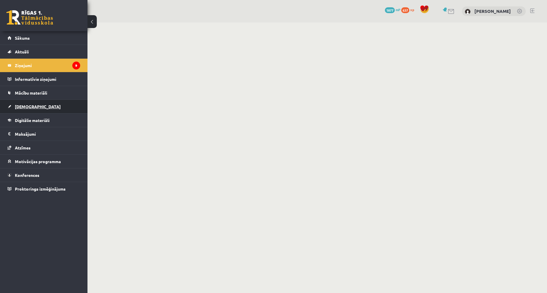
click at [49, 105] on link "[DEMOGRAPHIC_DATA]" at bounding box center [44, 106] width 73 height 13
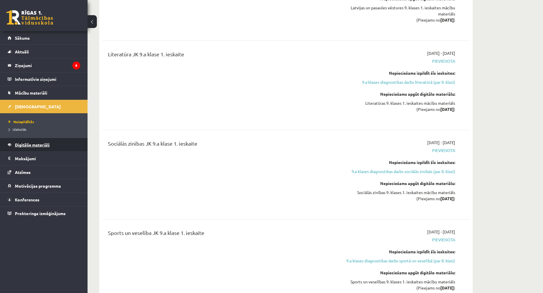
scroll to position [409, 0]
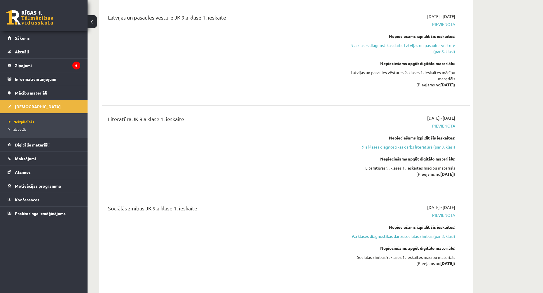
click at [23, 130] on span "Izlabotās" at bounding box center [18, 129] width 18 height 5
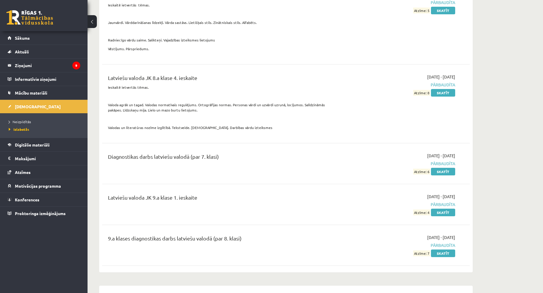
scroll to position [2451, 0]
click at [449, 211] on link "Skatīt" at bounding box center [443, 213] width 24 height 8
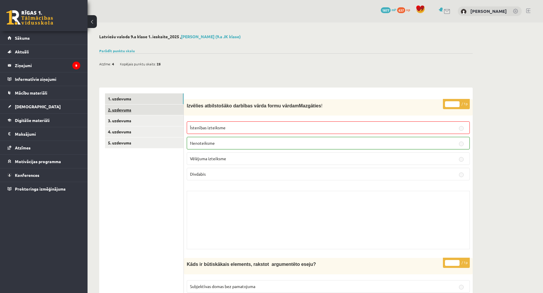
click at [159, 108] on link "2. uzdevums" at bounding box center [144, 109] width 79 height 11
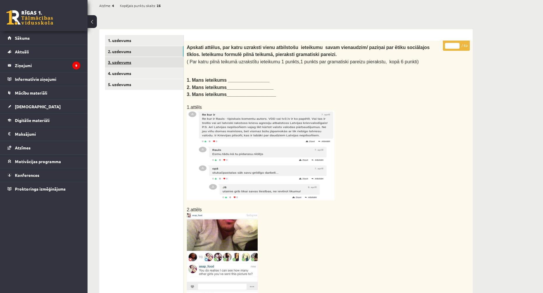
click at [152, 59] on link "3. uzdevums" at bounding box center [144, 62] width 79 height 11
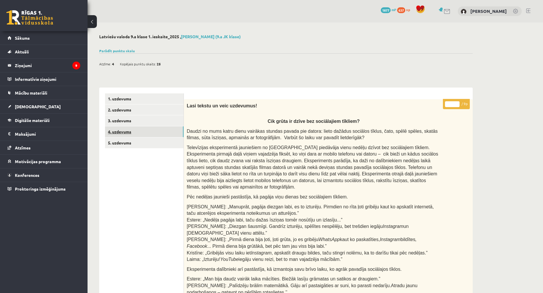
click at [148, 135] on link "4. uzdevums" at bounding box center [144, 131] width 79 height 11
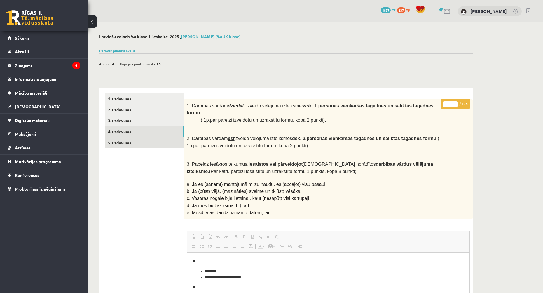
click at [152, 144] on link "5. uzdevums" at bounding box center [144, 142] width 79 height 11
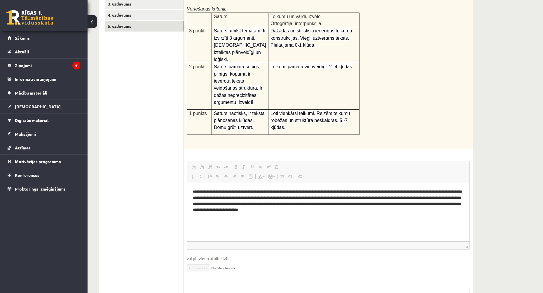
scroll to position [58, 0]
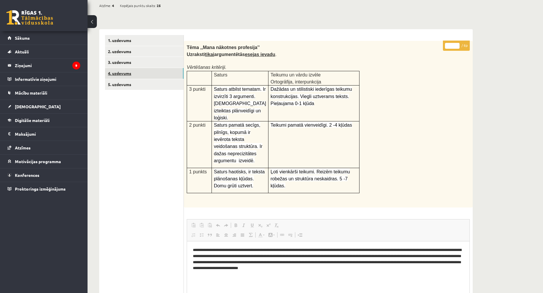
click at [145, 73] on link "4. uzdevums" at bounding box center [144, 73] width 79 height 11
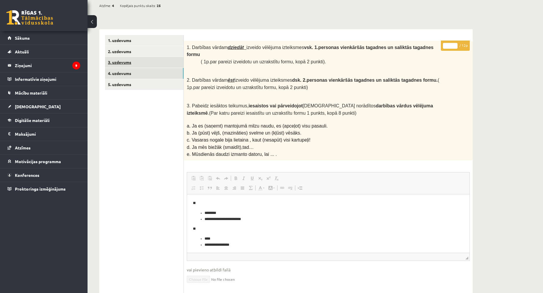
click at [153, 62] on link "3. uzdevums" at bounding box center [144, 62] width 79 height 11
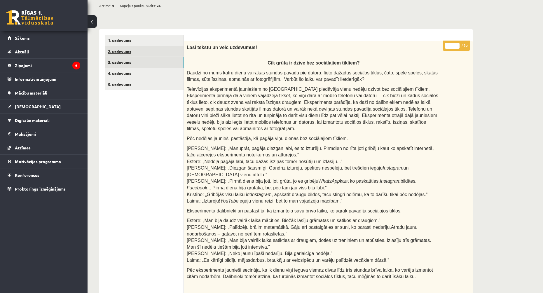
click at [153, 53] on link "2. uzdevums" at bounding box center [144, 51] width 79 height 11
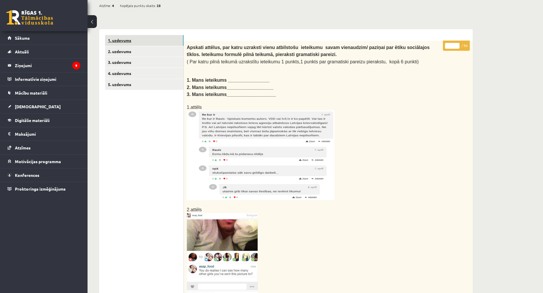
click at [154, 44] on link "1. uzdevums" at bounding box center [144, 40] width 79 height 11
